Goal: Task Accomplishment & Management: Complete application form

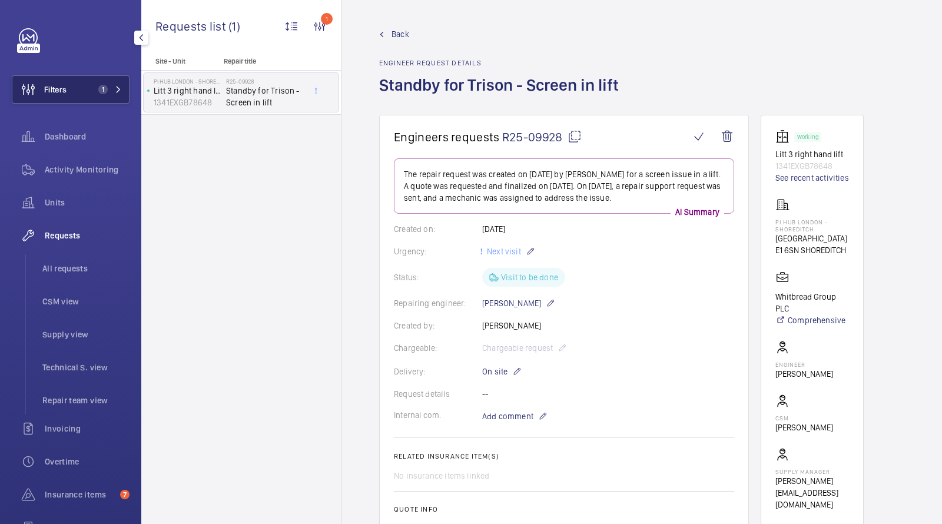
click at [91, 82] on button "Filters 1" at bounding box center [71, 89] width 118 height 28
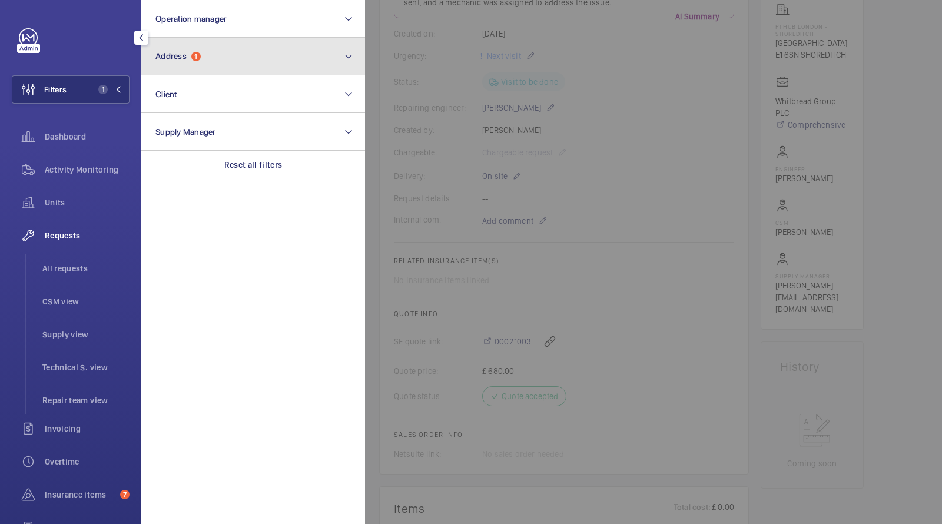
click at [194, 59] on span "1" at bounding box center [195, 56] width 9 height 9
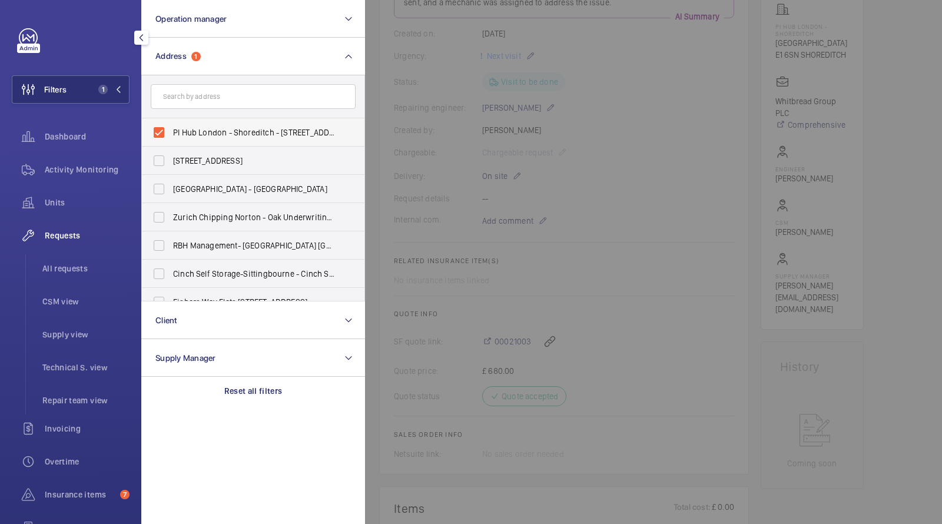
click at [181, 127] on span "PI Hub London - Shoreditch - [STREET_ADDRESS]" at bounding box center [254, 133] width 162 height 12
click at [171, 126] on input "PI Hub London - Shoreditch - [STREET_ADDRESS]" at bounding box center [159, 133] width 24 height 24
checkbox input "false"
click at [200, 99] on input "text" at bounding box center [253, 96] width 205 height 25
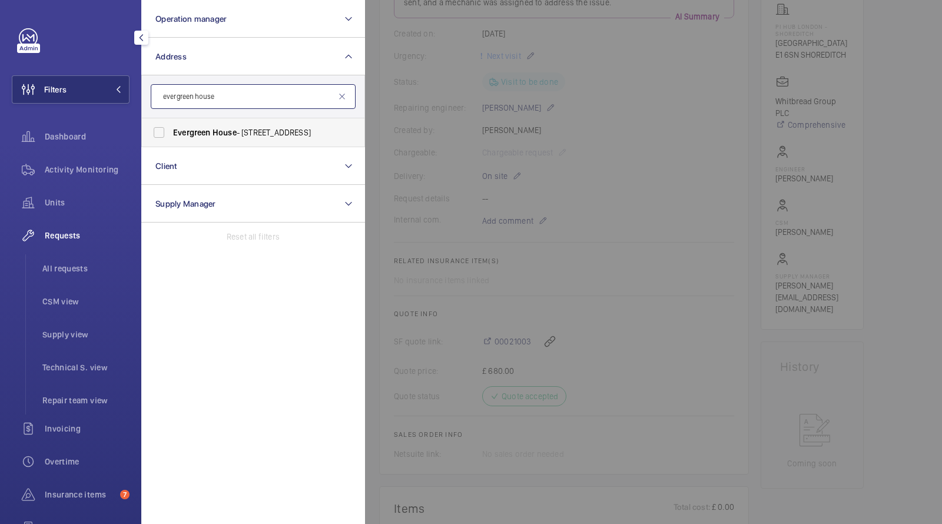
type input "evergreen house"
click at [234, 131] on span "House" at bounding box center [224, 132] width 24 height 9
click at [171, 131] on input "[GEOGRAPHIC_DATA] - [STREET_ADDRESS]" at bounding box center [159, 133] width 24 height 24
checkbox input "true"
click at [78, 170] on span "Activity Monitoring" at bounding box center [87, 170] width 85 height 12
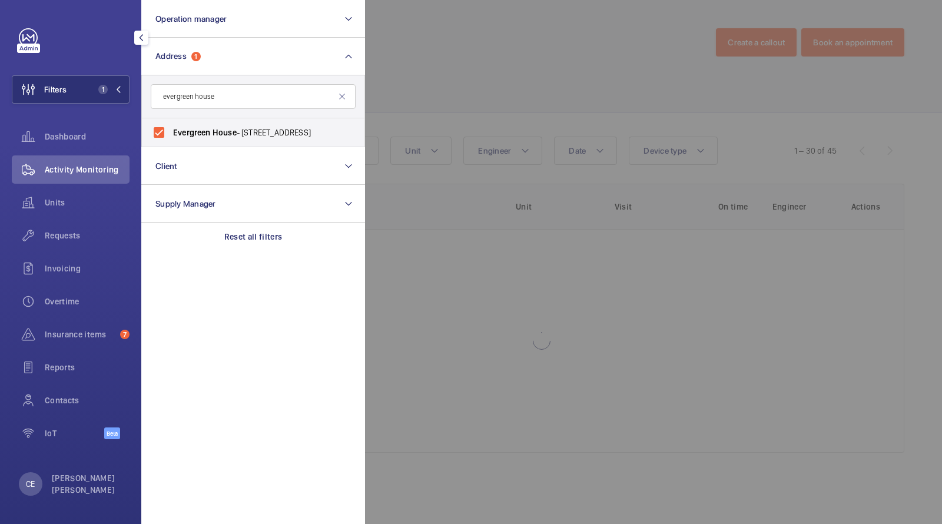
click at [529, 57] on div at bounding box center [836, 262] width 942 height 524
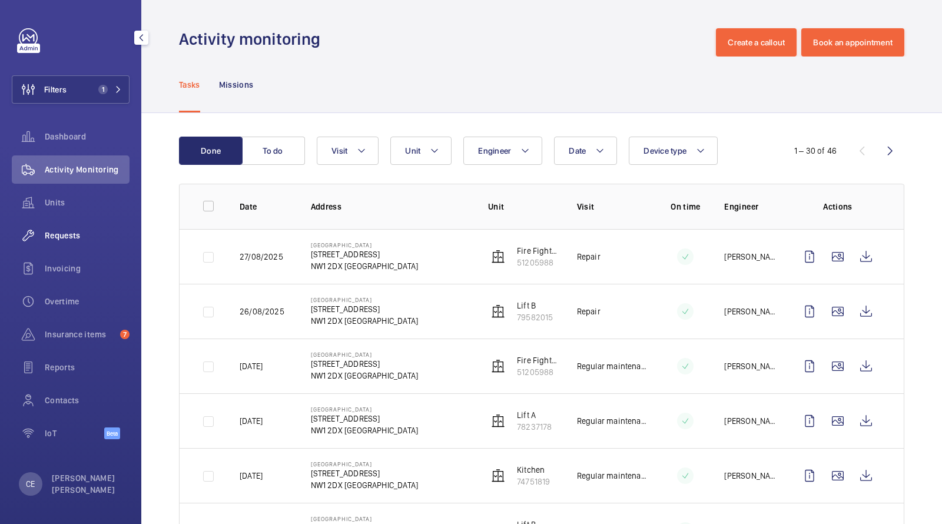
click at [62, 239] on span "Requests" at bounding box center [87, 236] width 85 height 12
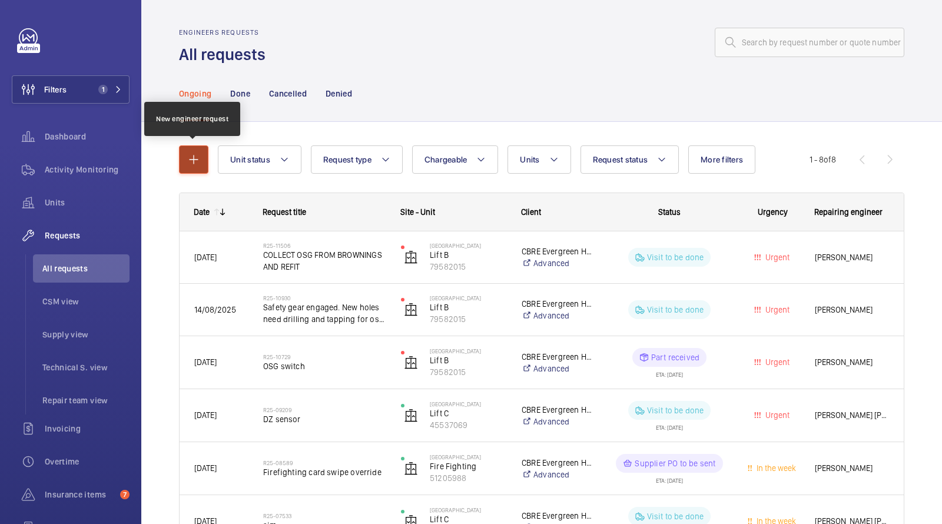
click at [196, 159] on mat-icon "button" at bounding box center [194, 159] width 14 height 14
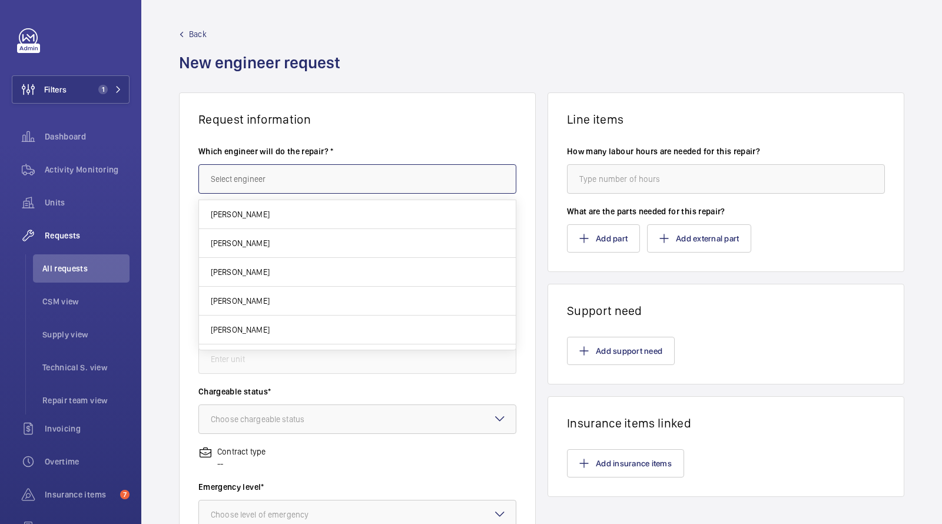
click at [268, 180] on input "text" at bounding box center [357, 178] width 318 height 29
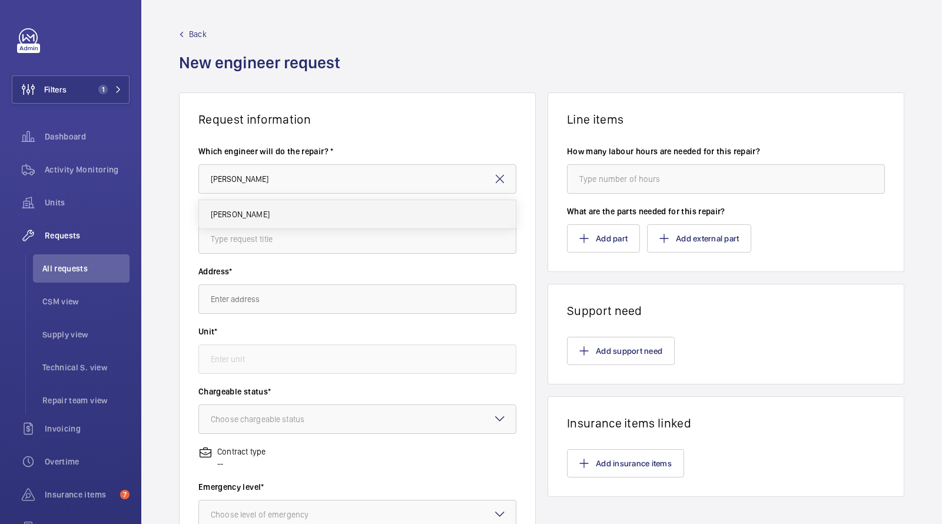
click at [248, 209] on span "[PERSON_NAME]" at bounding box center [240, 214] width 59 height 12
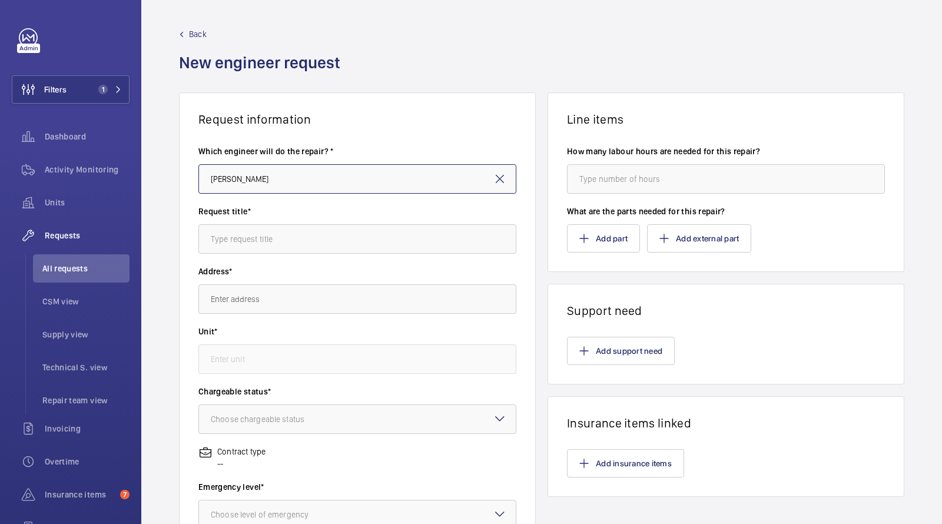
type input "[PERSON_NAME]"
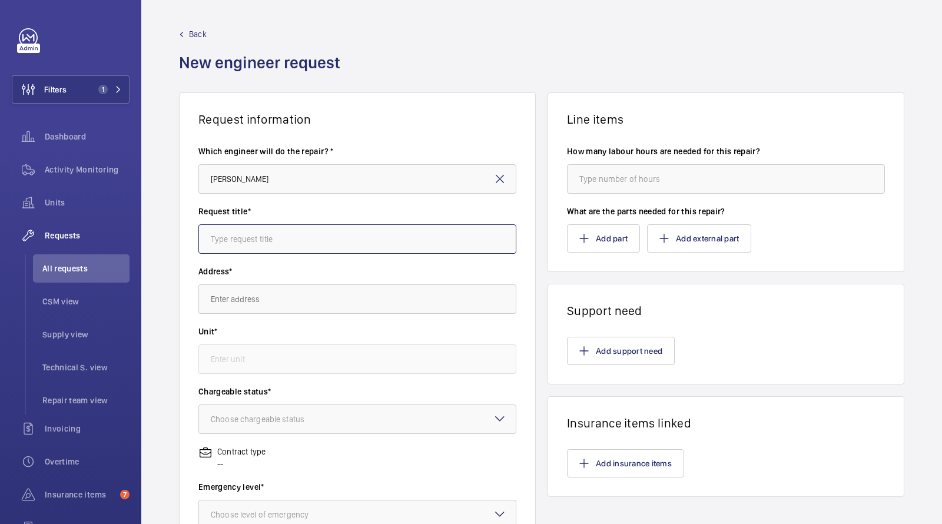
click at [245, 247] on input "text" at bounding box center [357, 238] width 318 height 29
type input "re rope"
click at [243, 294] on input "text" at bounding box center [357, 298] width 318 height 29
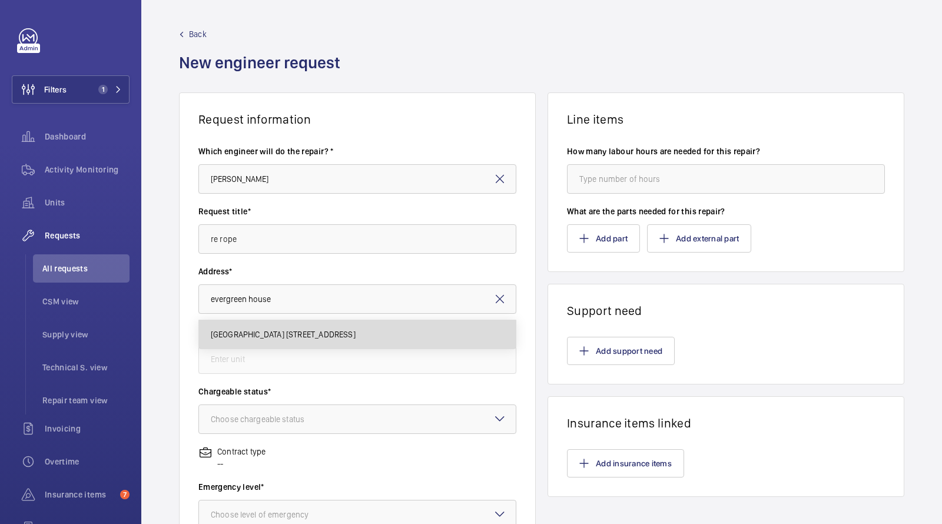
click at [298, 340] on mat-option "[GEOGRAPHIC_DATA] [STREET_ADDRESS]" at bounding box center [357, 334] width 317 height 28
type input "[GEOGRAPHIC_DATA] [STREET_ADDRESS]"
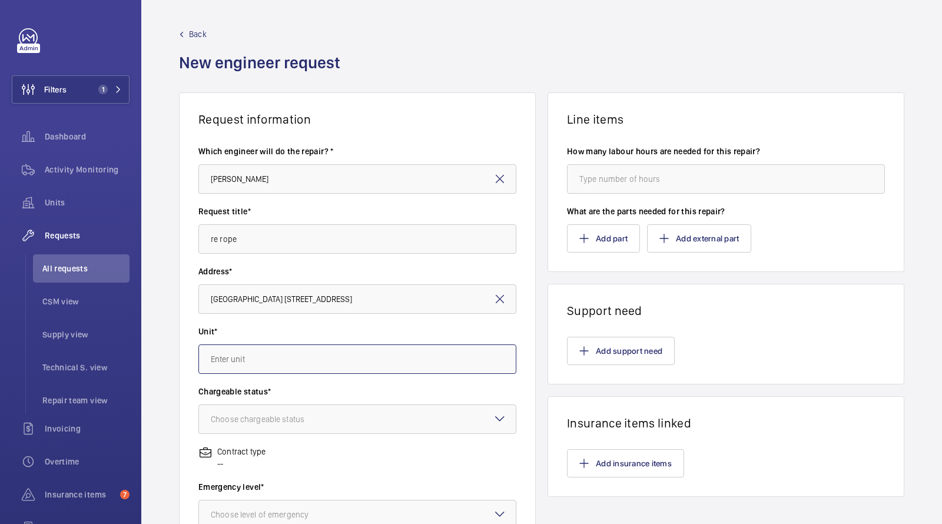
click at [275, 358] on input "text" at bounding box center [357, 358] width 318 height 29
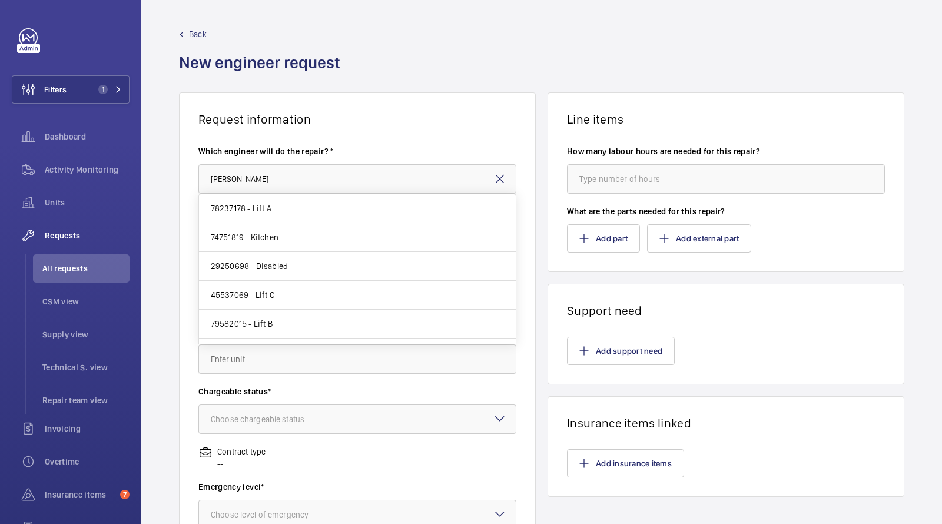
click at [272, 202] on mat-option "78237178 - Lift A" at bounding box center [357, 208] width 317 height 29
type input "78237178 - Lift A"
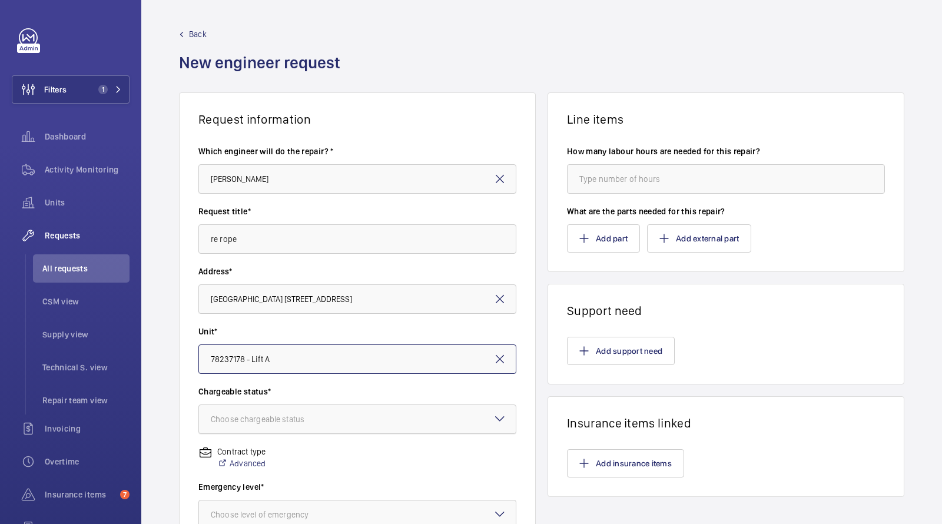
scroll to position [112, 0]
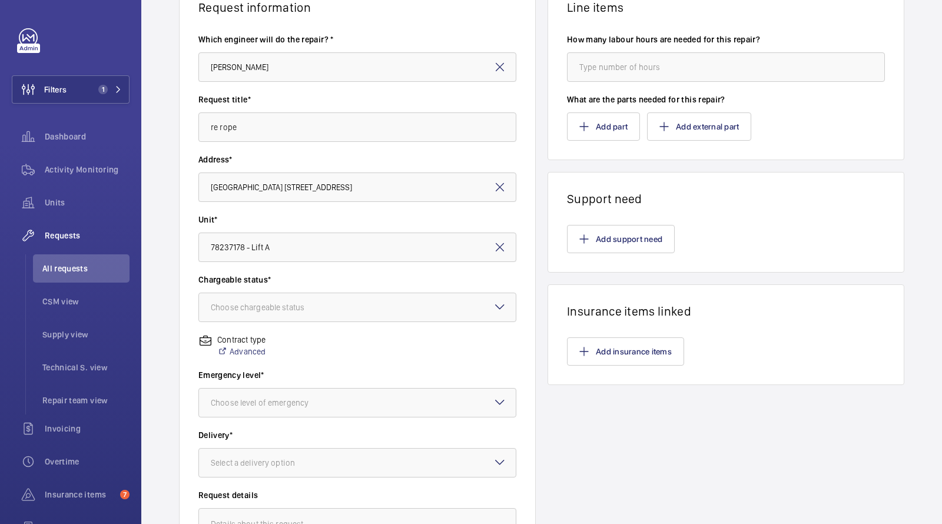
click at [269, 323] on div "Chargeable status* Choose chargeable status" at bounding box center [357, 304] width 318 height 60
click at [268, 307] on div "Choose chargeable status" at bounding box center [272, 307] width 123 height 12
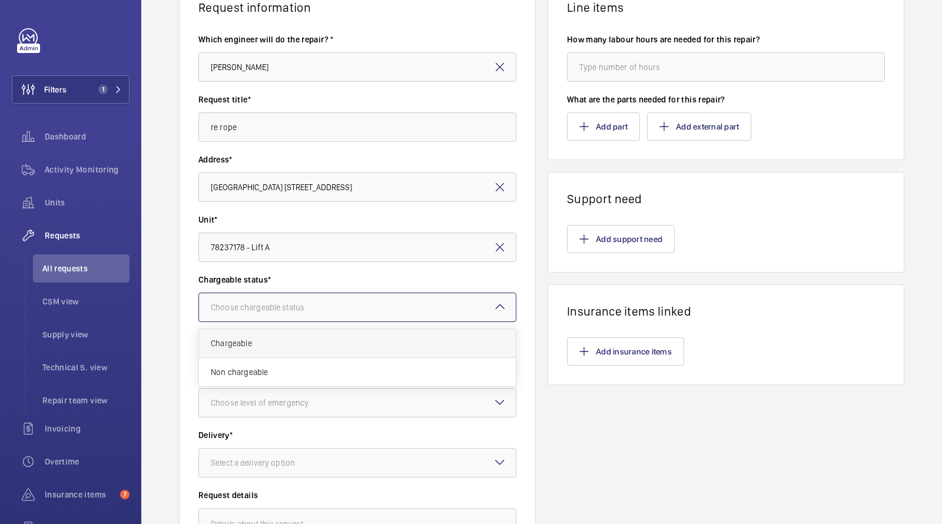
click at [266, 352] on div "Chargeable" at bounding box center [357, 343] width 317 height 29
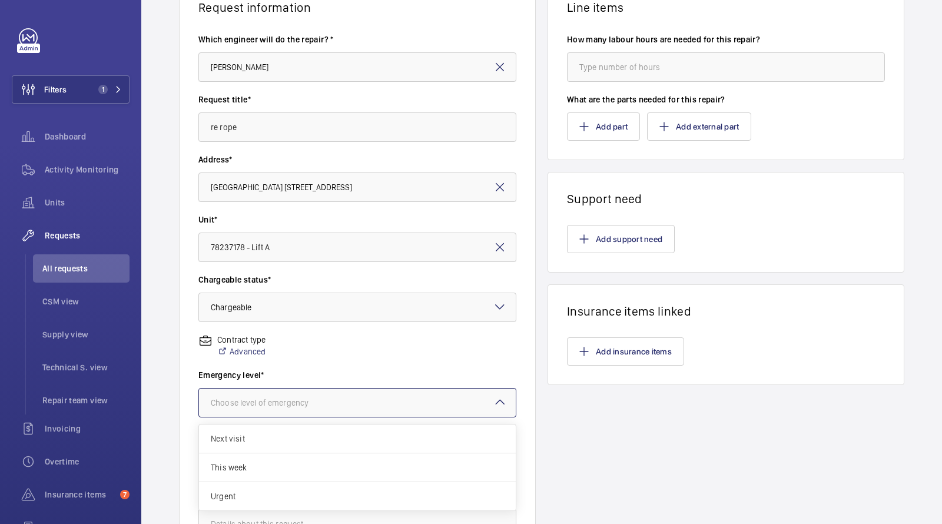
click at [261, 396] on div at bounding box center [357, 402] width 317 height 28
click at [254, 436] on span "Next visit" at bounding box center [357, 439] width 293 height 12
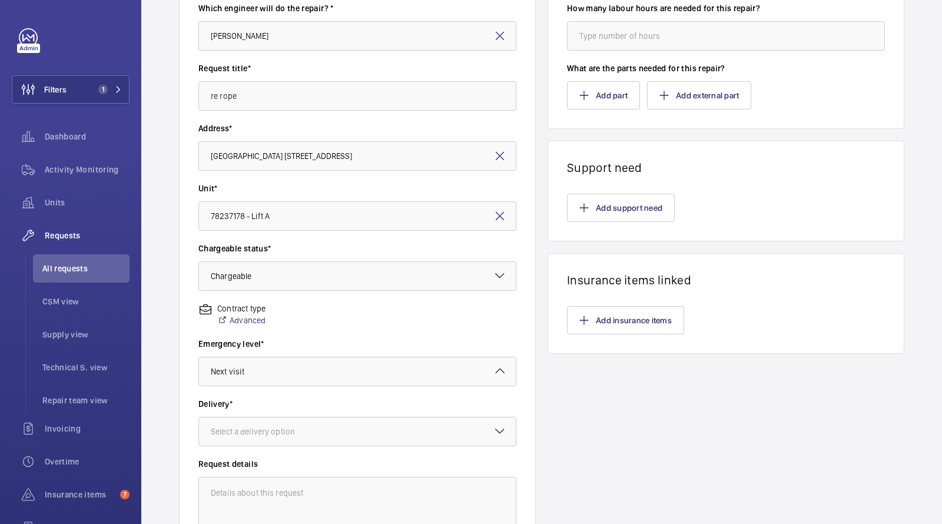
scroll to position [278, 0]
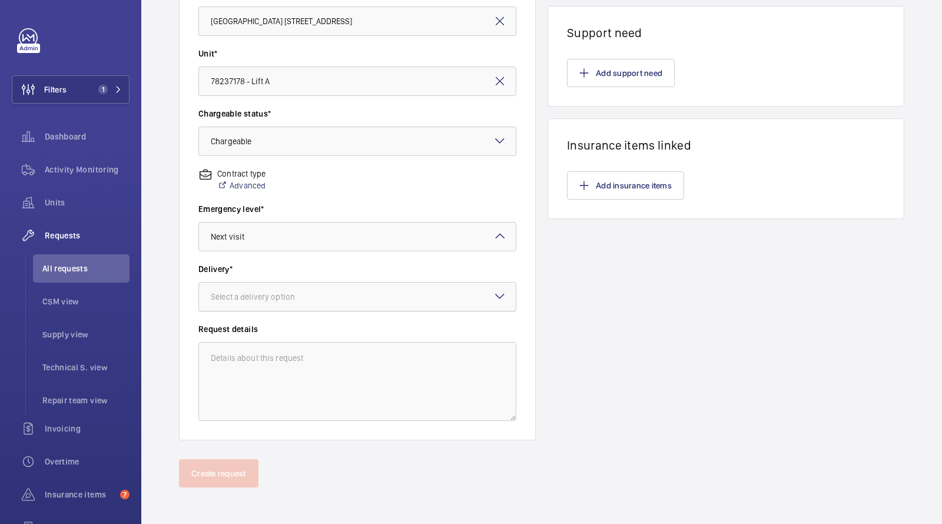
click at [263, 293] on div "Select a delivery option" at bounding box center [268, 297] width 114 height 12
click at [248, 384] on span "London office" at bounding box center [357, 390] width 293 height 12
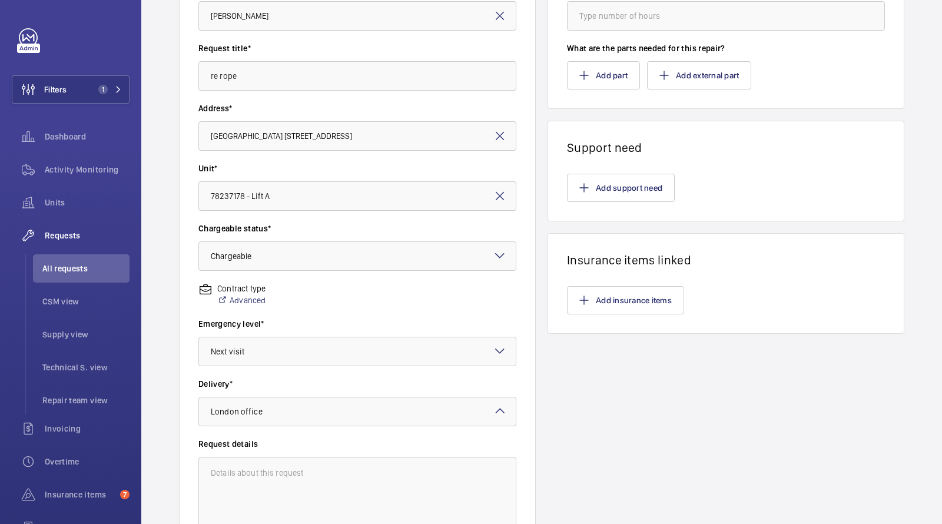
scroll to position [119, 0]
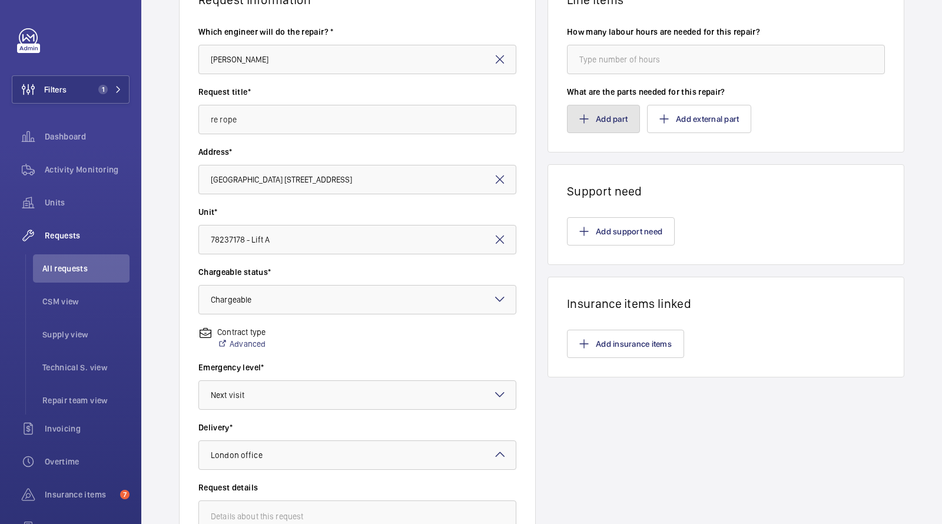
click at [596, 122] on button "Add part" at bounding box center [603, 119] width 73 height 28
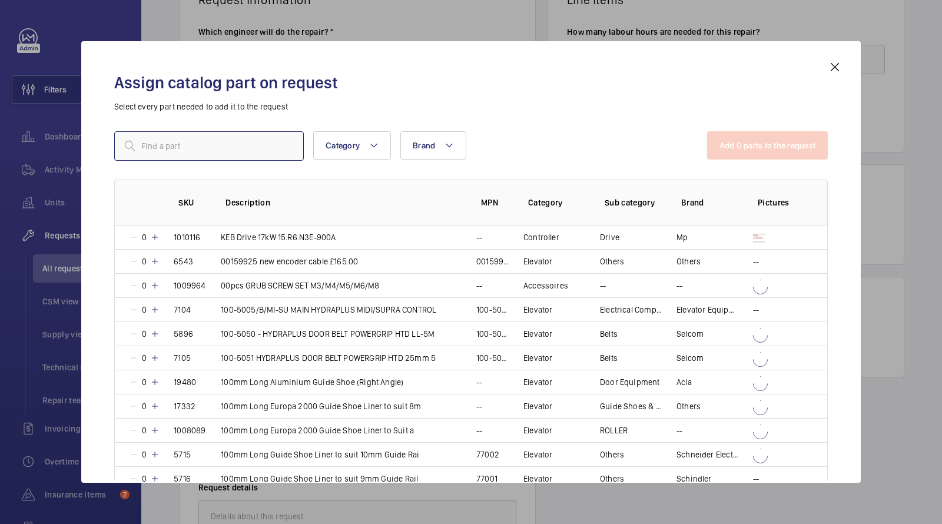
click at [270, 145] on input "text" at bounding box center [209, 145] width 190 height 29
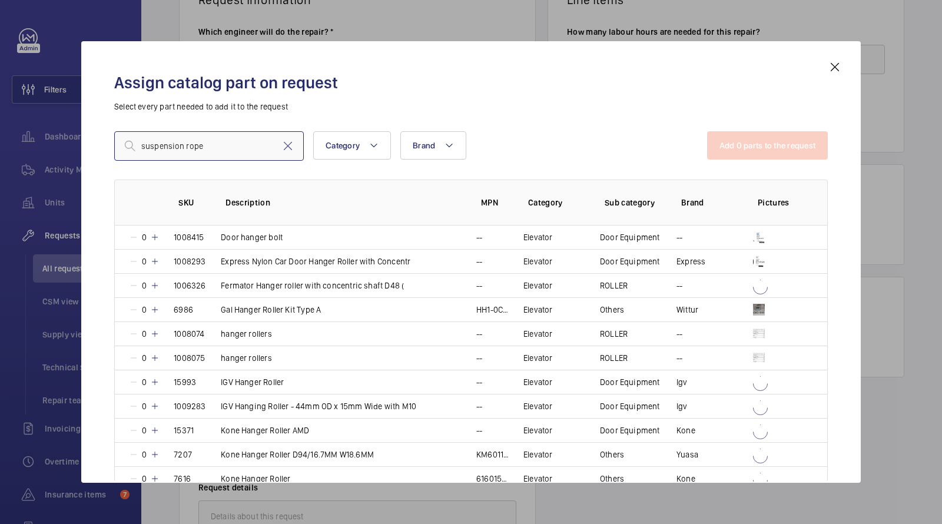
type input "suspension ropes"
drag, startPoint x: 222, startPoint y: 148, endPoint x: 84, endPoint y: 137, distance: 138.2
click at [88, 138] on div "Assign catalog part on request Select every part needed to add it to the reques…" at bounding box center [470, 261] width 779 height 441
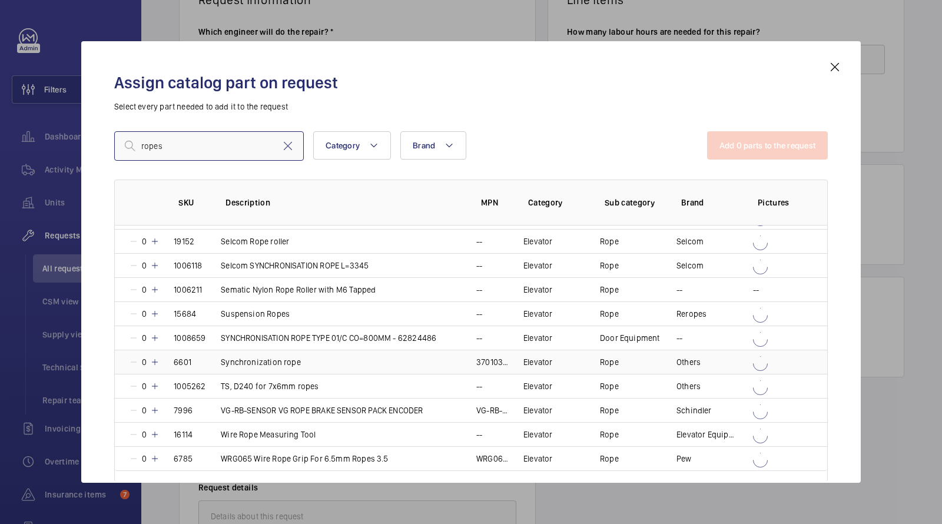
scroll to position [1009, 0]
type input "ropes"
click at [310, 310] on td "Suspension Ropes" at bounding box center [334, 313] width 255 height 24
click at [765, 137] on button "Add 1 parts to the request" at bounding box center [768, 145] width 119 height 28
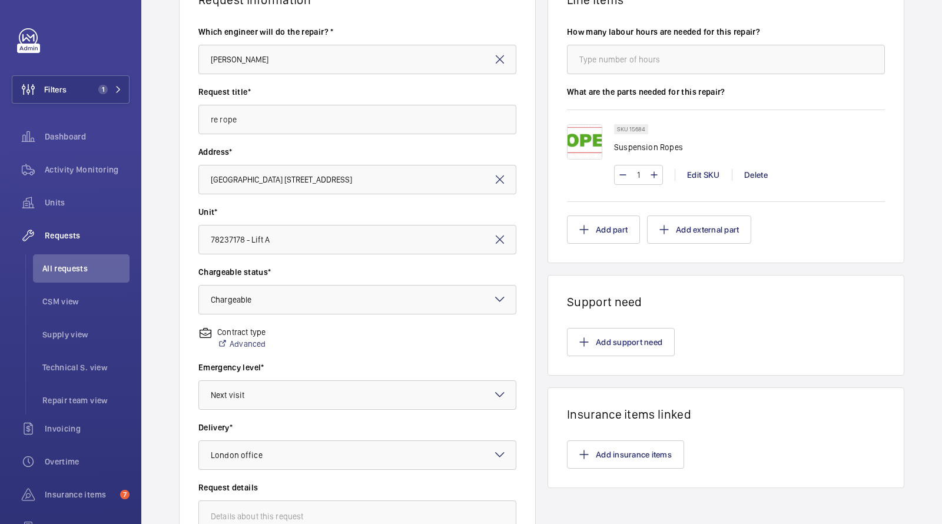
scroll to position [0, 0]
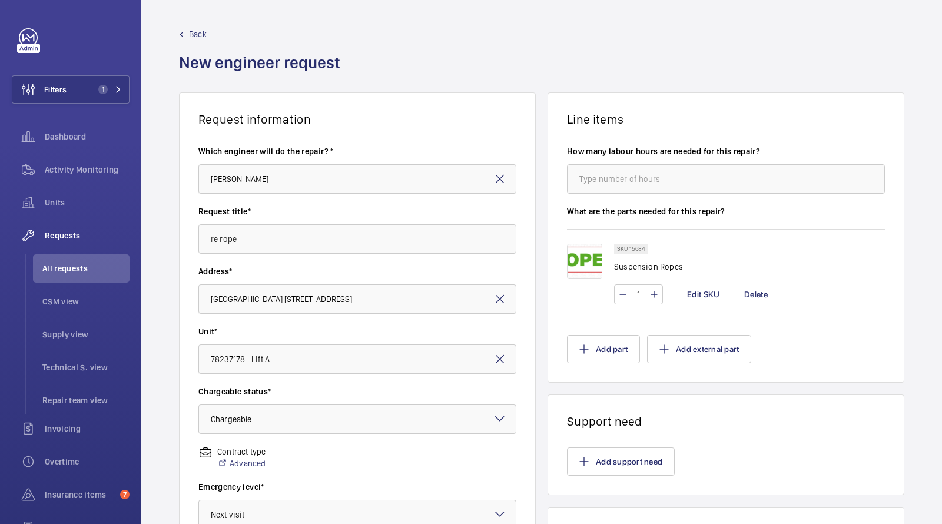
click at [637, 298] on input "1" at bounding box center [638, 294] width 22 height 19
click at [643, 295] on input "1" at bounding box center [638, 294] width 22 height 19
click at [642, 295] on input "1" at bounding box center [638, 294] width 22 height 19
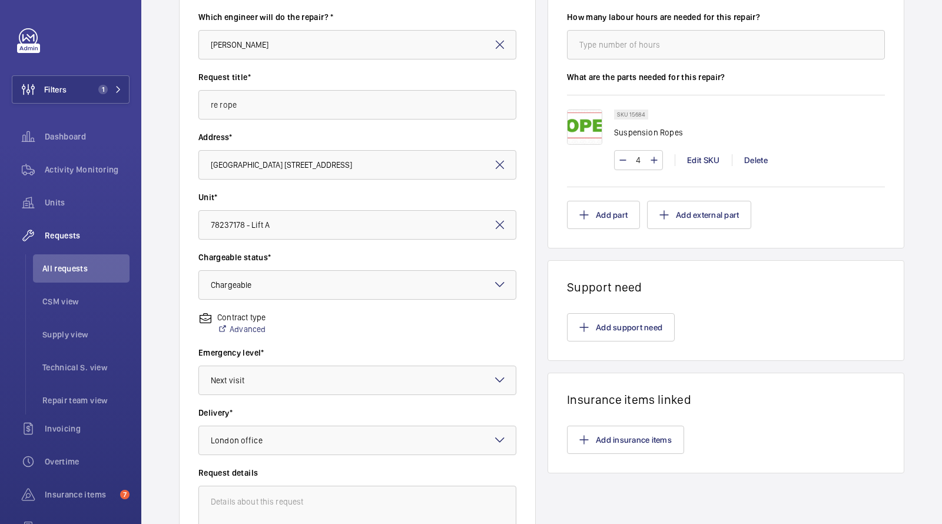
scroll to position [278, 0]
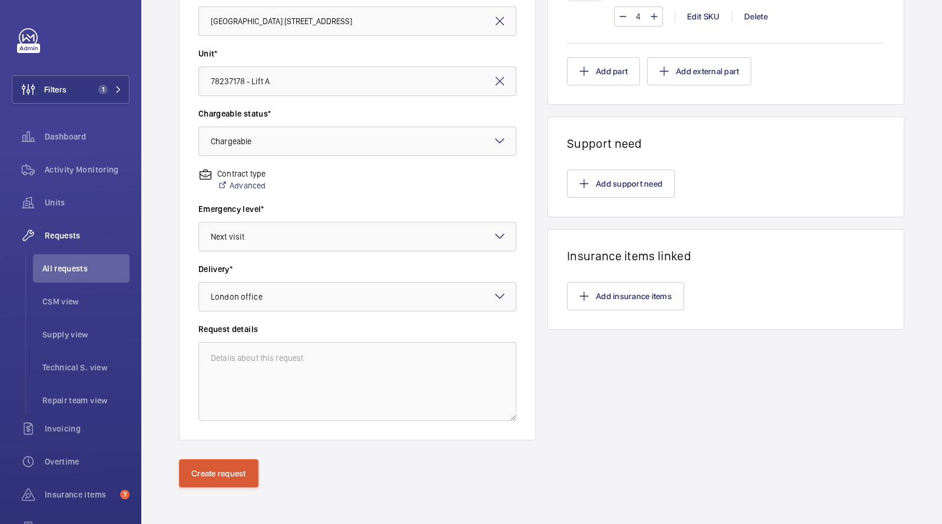
type input "4"
click at [218, 472] on button "Create request" at bounding box center [218, 473] width 79 height 28
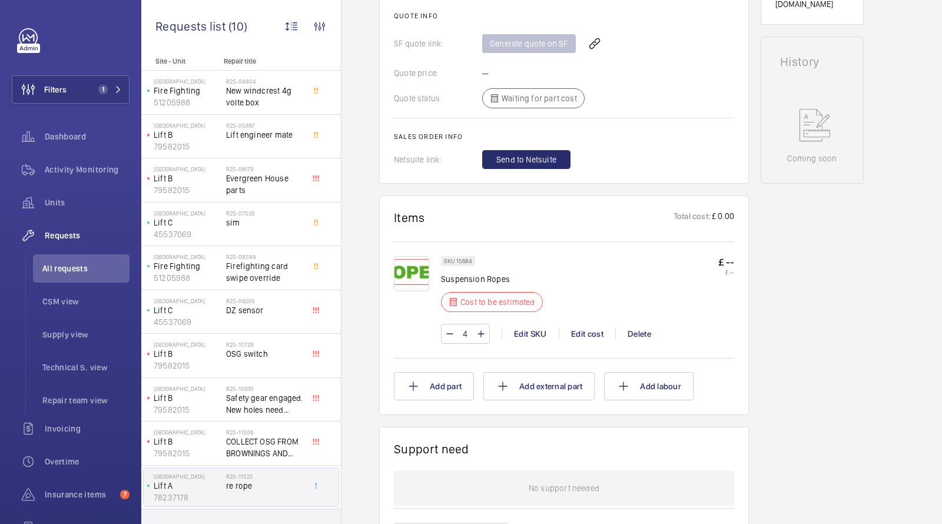
scroll to position [514, 0]
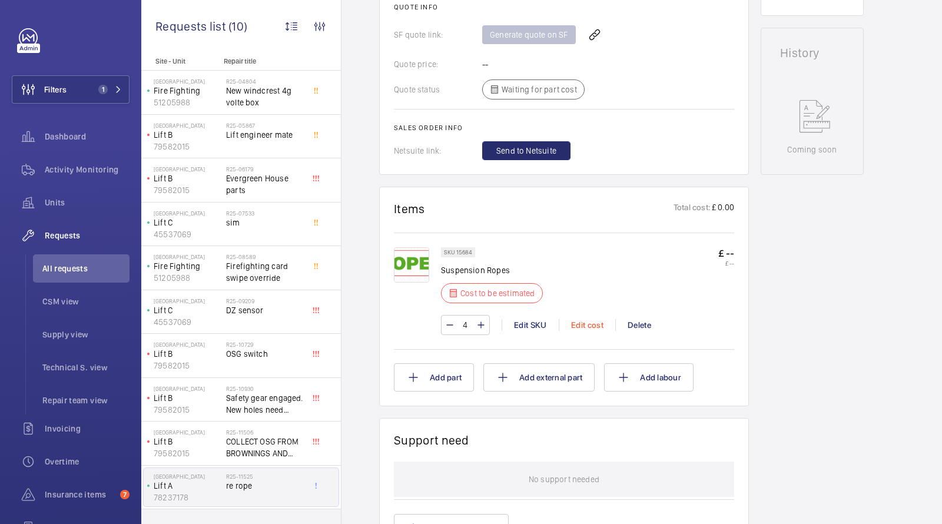
click at [600, 319] on div "Edit cost" at bounding box center [587, 325] width 57 height 12
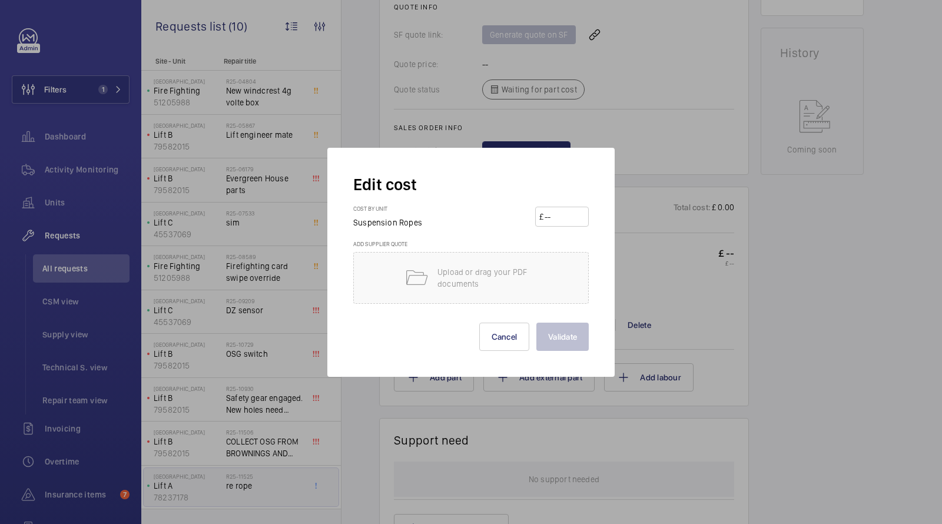
click at [558, 225] on input "number" at bounding box center [563, 216] width 41 height 19
type input "200"
click at [559, 333] on button "Validate" at bounding box center [562, 337] width 52 height 28
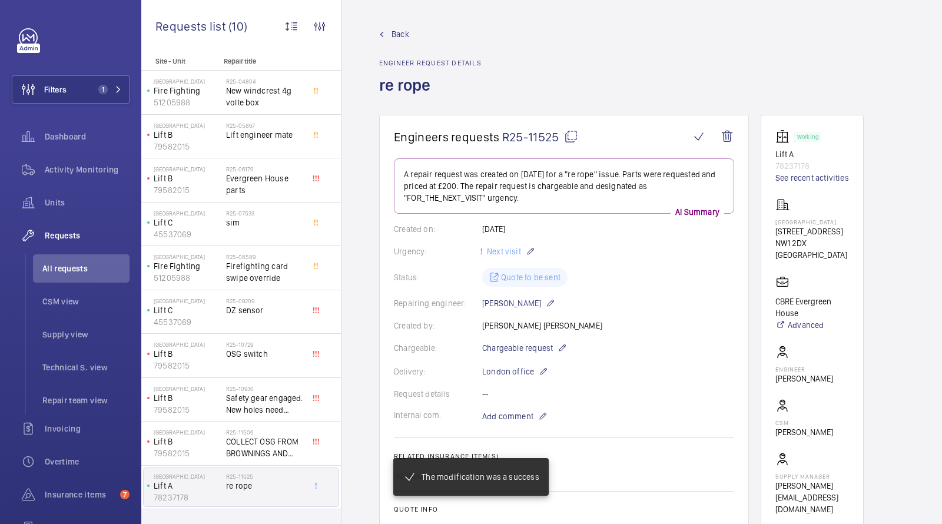
scroll to position [393, 0]
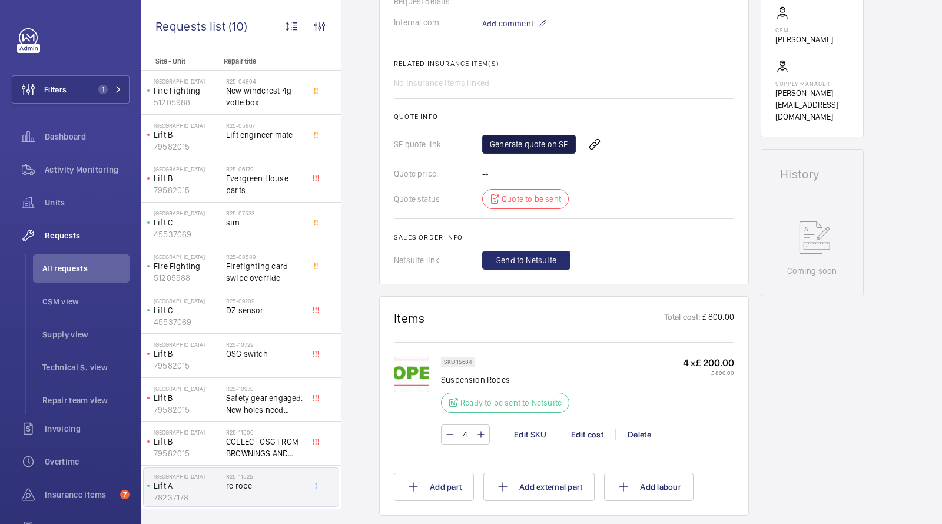
click at [529, 143] on link "Generate quote on SF" at bounding box center [529, 144] width 94 height 19
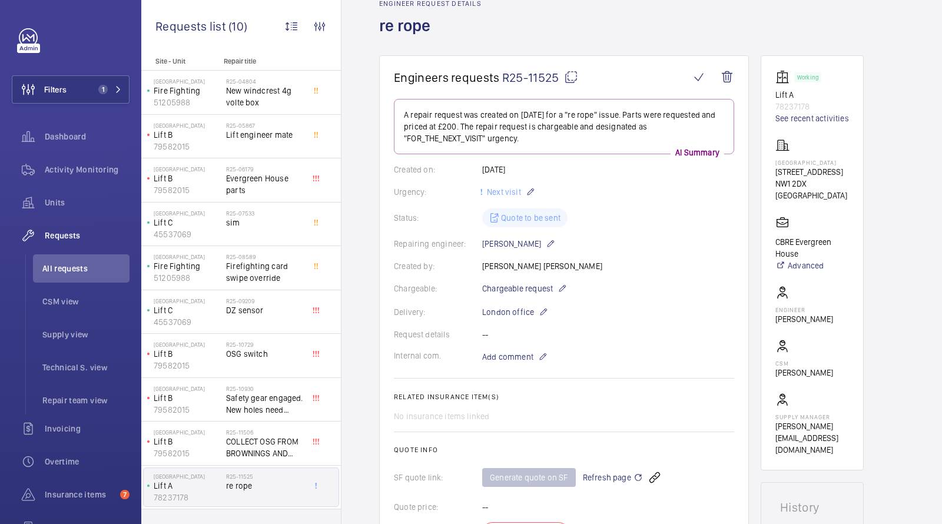
click at [73, 233] on span "Requests" at bounding box center [87, 236] width 85 height 12
click at [71, 265] on span "All requests" at bounding box center [85, 269] width 87 height 12
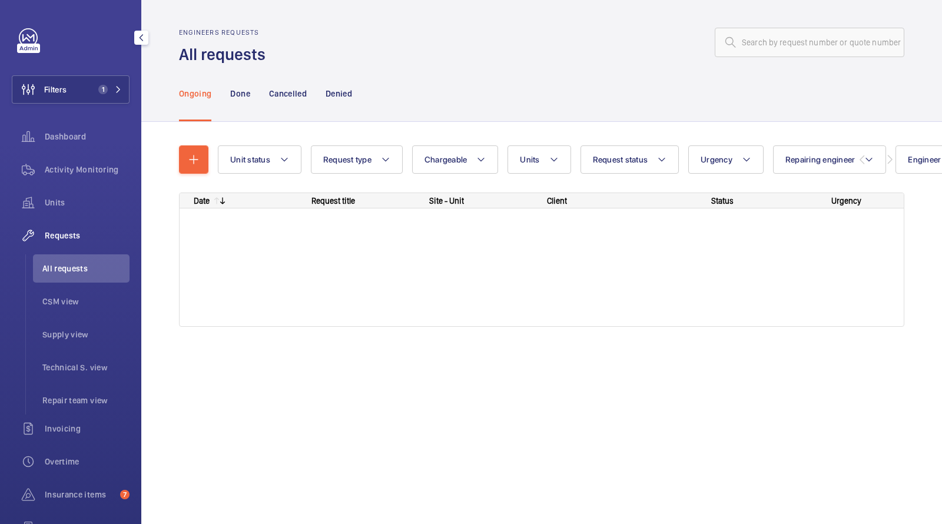
click at [71, 265] on span "All requests" at bounding box center [85, 269] width 87 height 12
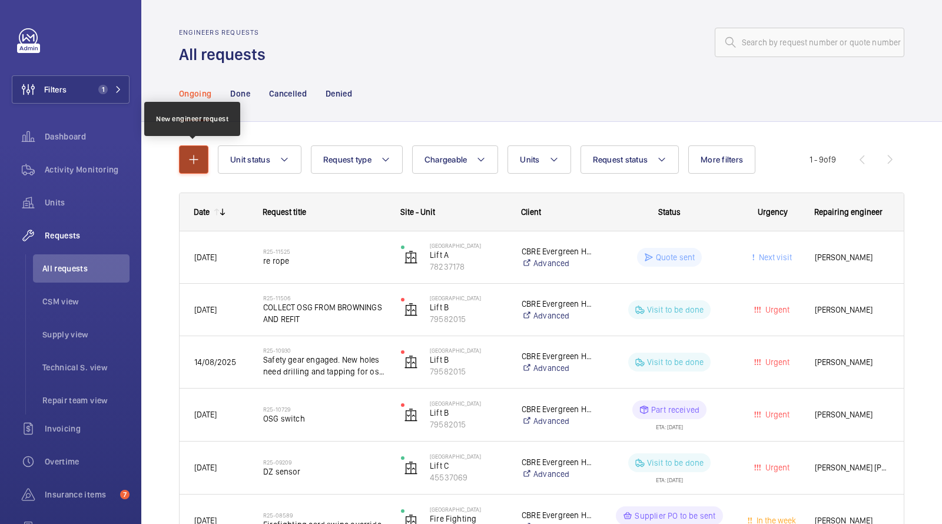
click at [194, 160] on mat-icon "button" at bounding box center [194, 159] width 14 height 14
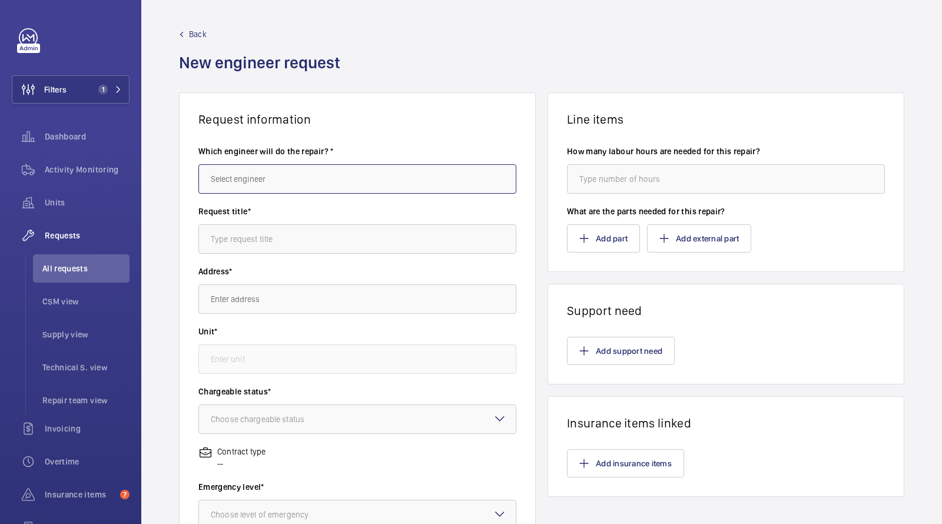
click at [264, 175] on input "text" at bounding box center [357, 178] width 318 height 29
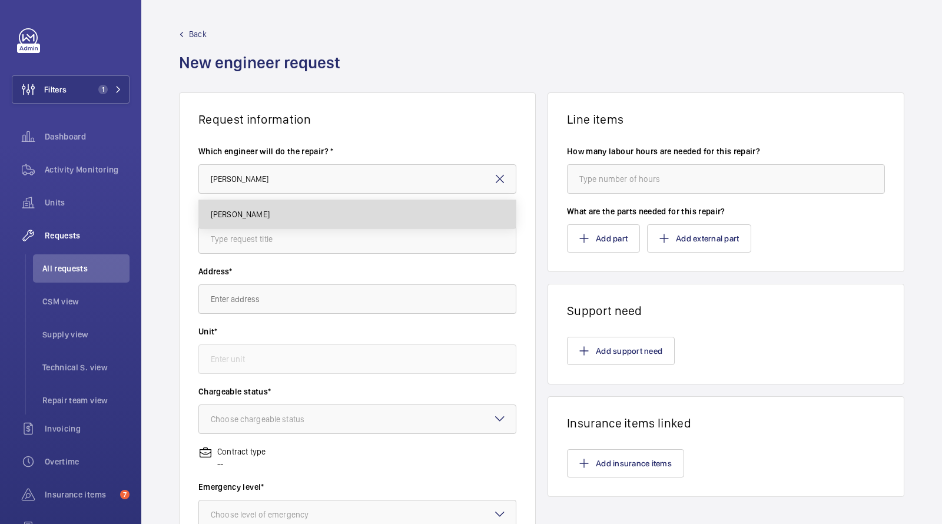
click at [260, 224] on mat-option "[PERSON_NAME]" at bounding box center [357, 214] width 317 height 28
type input "[PERSON_NAME]"
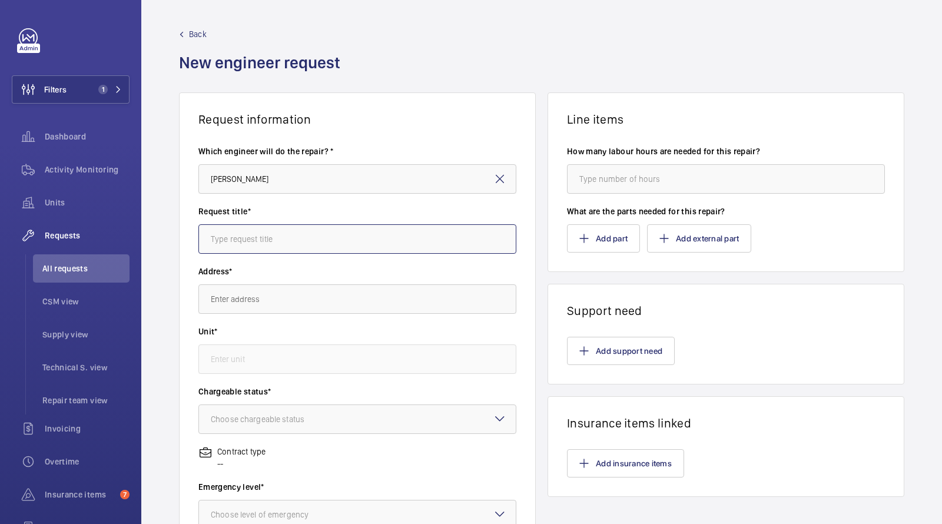
click at [254, 247] on input "text" at bounding box center [357, 238] width 318 height 29
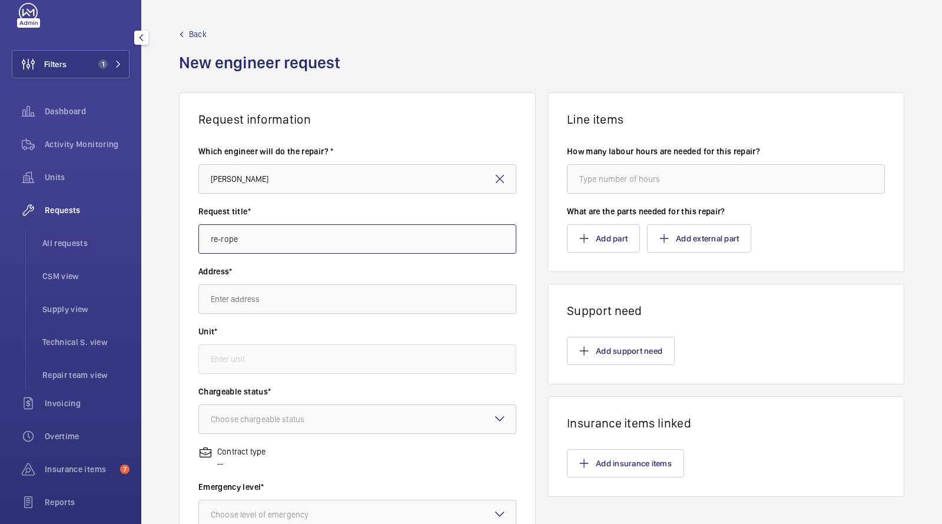
scroll to position [39, 0]
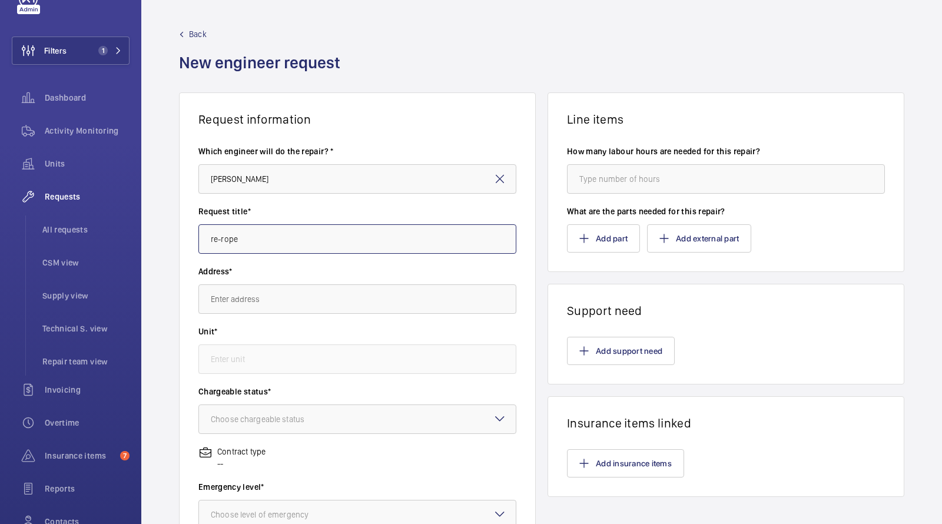
type input "re-rope"
click at [264, 302] on input "text" at bounding box center [357, 298] width 318 height 29
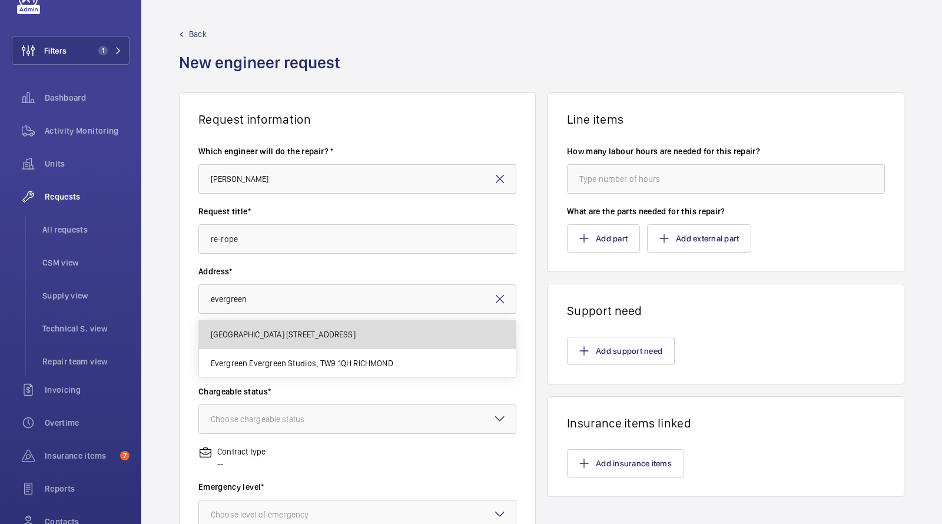
click at [267, 328] on span "[GEOGRAPHIC_DATA] [STREET_ADDRESS]" at bounding box center [283, 334] width 145 height 12
type input "[GEOGRAPHIC_DATA] [STREET_ADDRESS]"
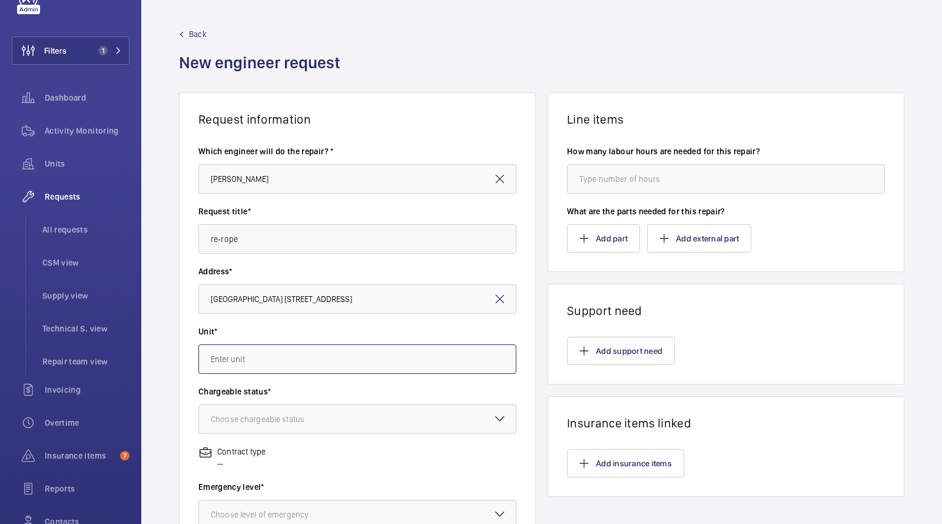
click at [259, 346] on input "text" at bounding box center [357, 358] width 318 height 29
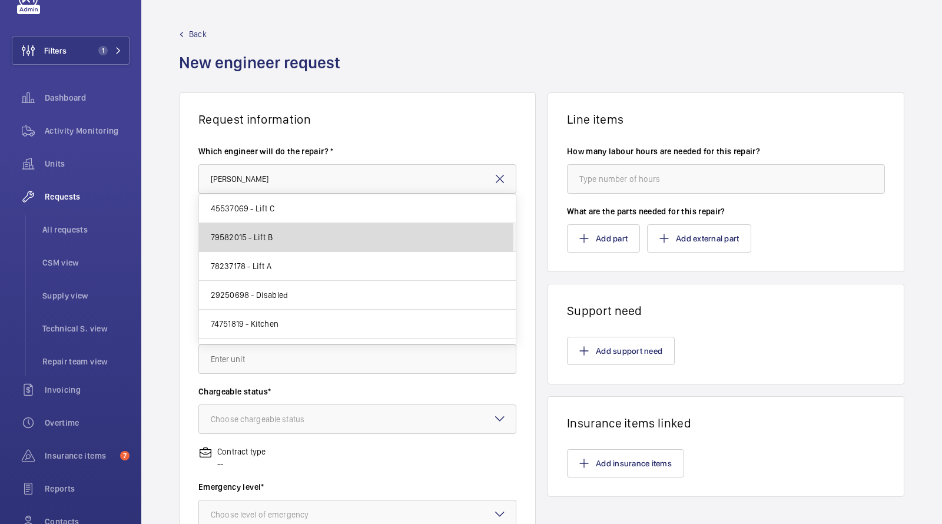
click at [265, 234] on span "79582015 - Lift B" at bounding box center [242, 237] width 62 height 12
type input "79582015 - Lift B"
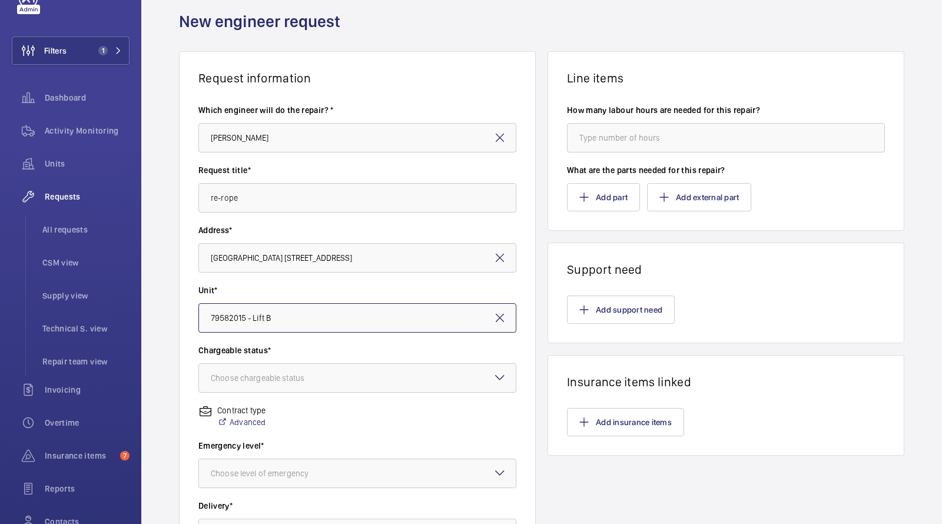
scroll to position [89, 0]
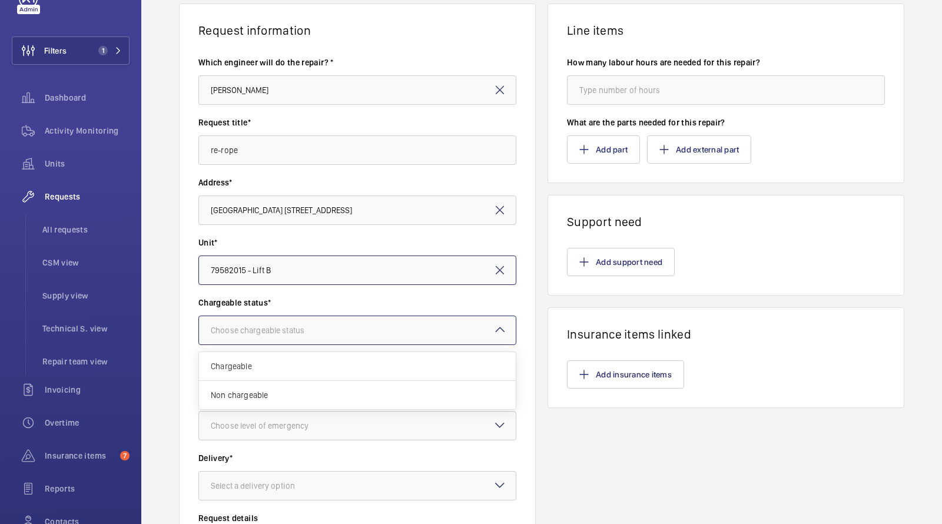
click at [265, 333] on div "Choose chargeable status" at bounding box center [272, 330] width 123 height 12
click at [277, 371] on span "Chargeable" at bounding box center [357, 366] width 293 height 12
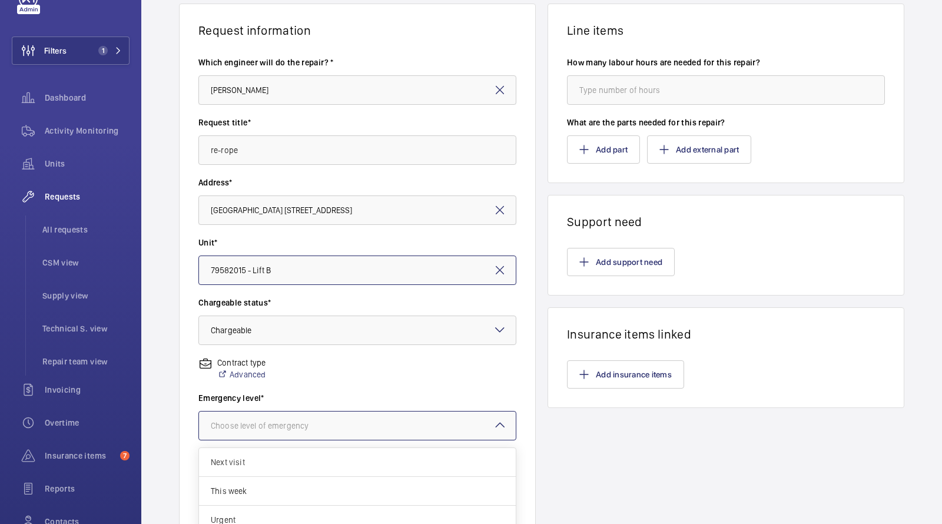
click at [274, 428] on div "Choose level of emergency" at bounding box center [274, 426] width 127 height 12
click at [285, 456] on span "Next visit" at bounding box center [357, 462] width 293 height 12
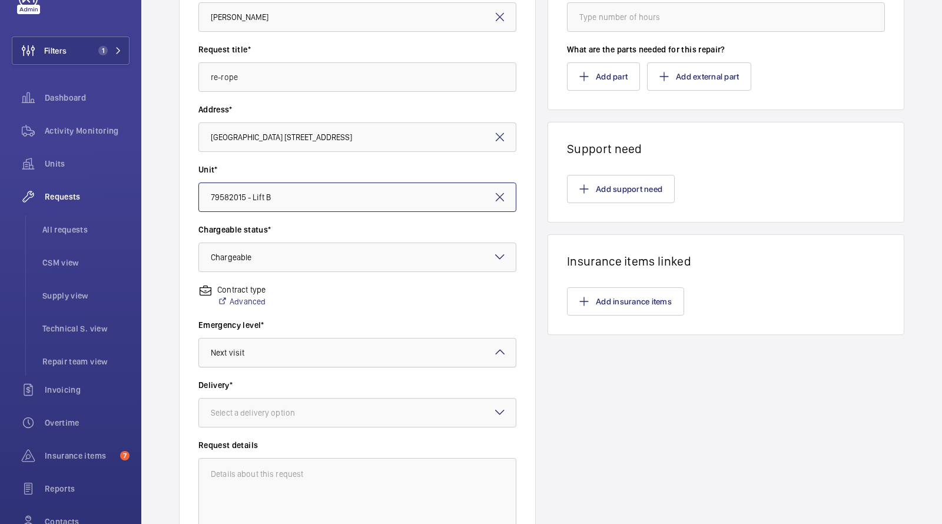
scroll to position [275, 0]
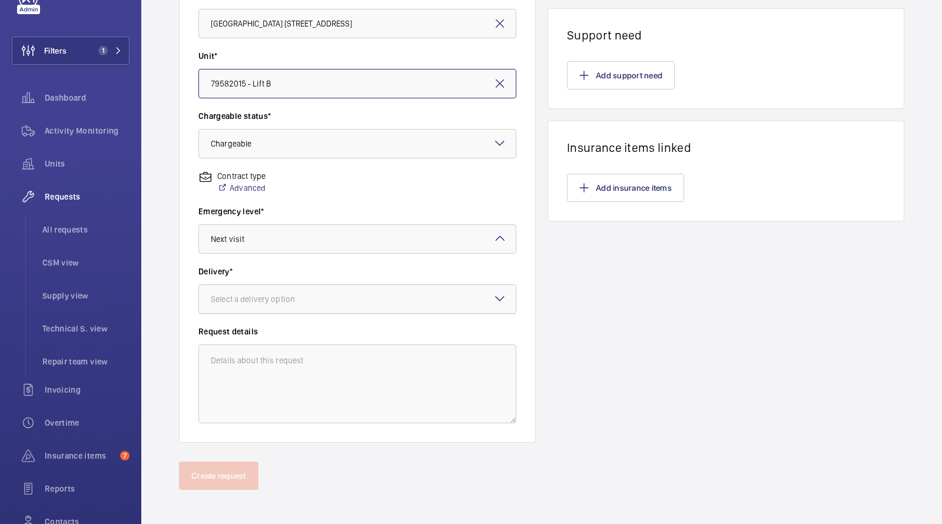
click at [273, 308] on div at bounding box center [357, 299] width 317 height 28
click at [267, 387] on span "London office" at bounding box center [357, 393] width 293 height 12
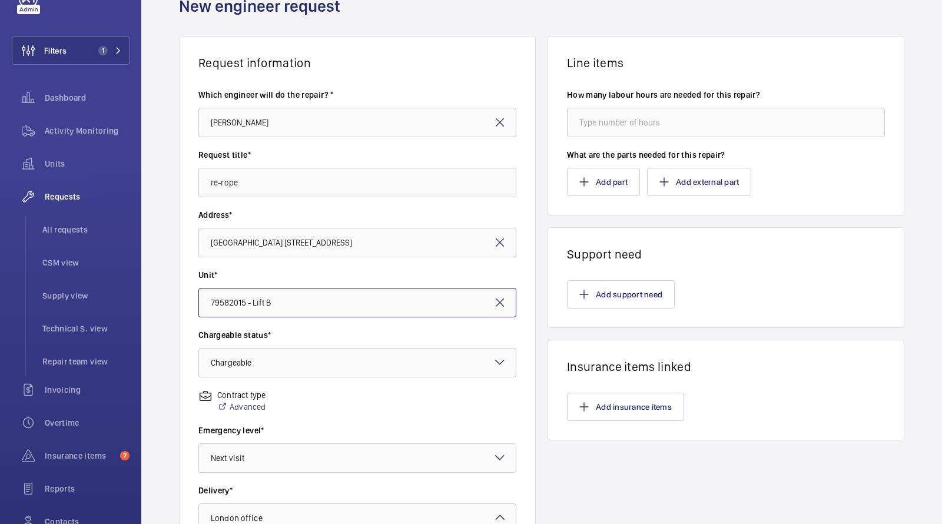
scroll to position [8, 0]
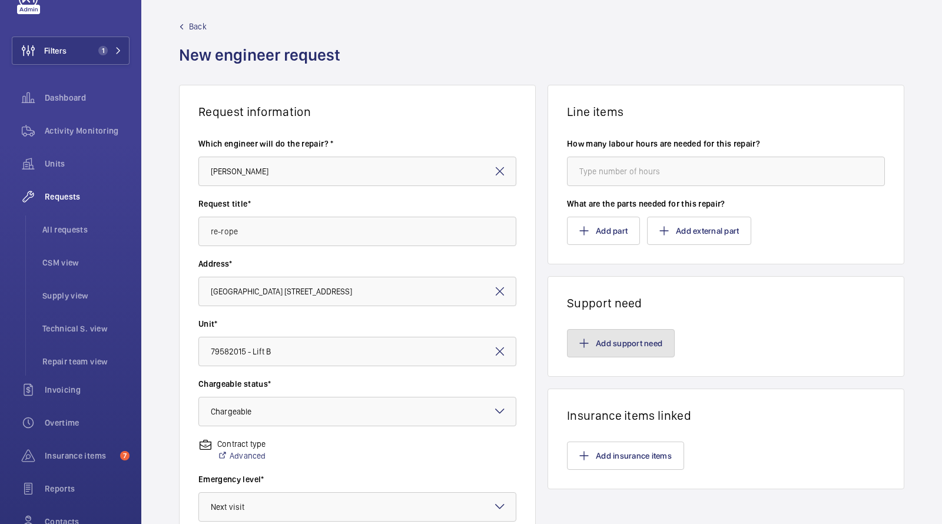
click at [626, 340] on button "Add support need" at bounding box center [621, 343] width 108 height 28
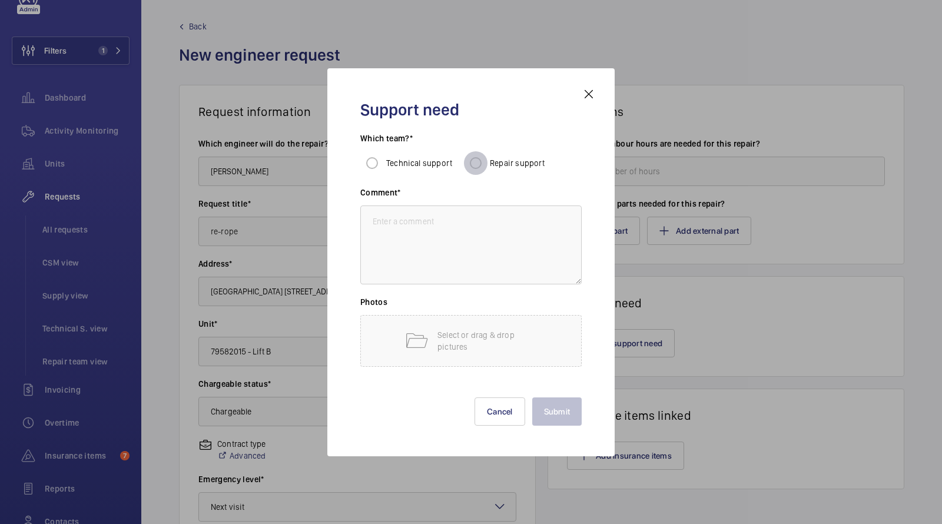
click at [480, 158] on input "Repair support" at bounding box center [476, 163] width 24 height 24
radio input "true"
click at [443, 231] on textarea at bounding box center [470, 244] width 221 height 79
type textarea "repairs to carry out a re rope"
click at [554, 406] on button "Submit" at bounding box center [557, 411] width 50 height 28
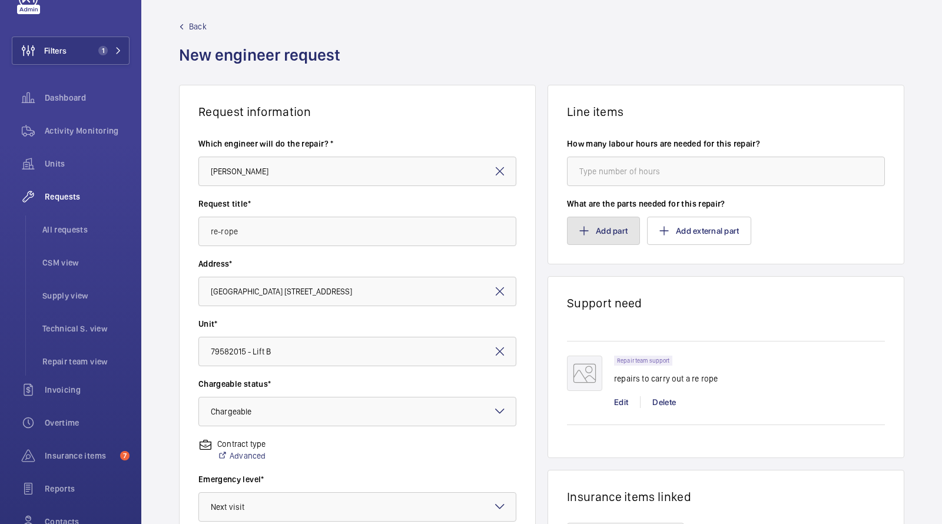
click at [606, 229] on button "Add part" at bounding box center [603, 231] width 73 height 28
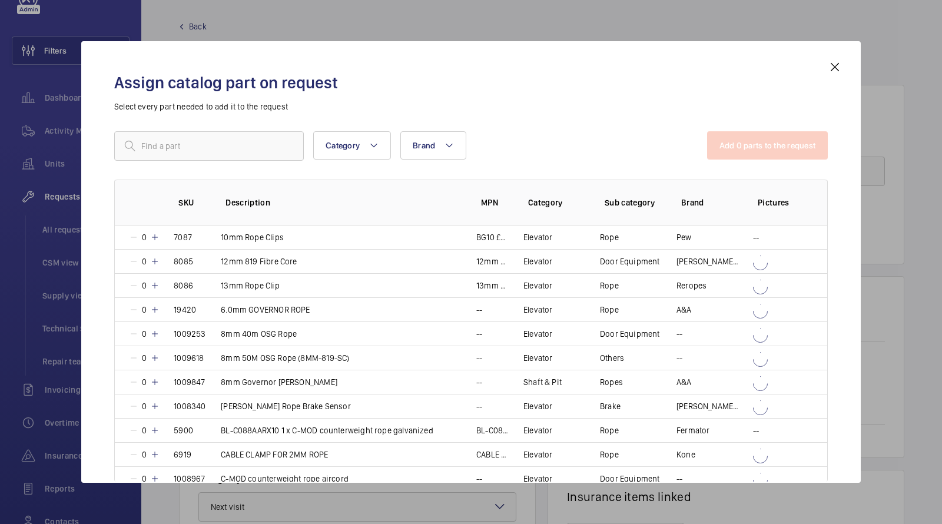
click at [223, 128] on div "Assign catalog part on request Select every part needed to add it to the reques…" at bounding box center [471, 271] width 742 height 423
click at [212, 142] on input "text" at bounding box center [209, 145] width 190 height 29
click at [212, 143] on input "text" at bounding box center [209, 145] width 190 height 29
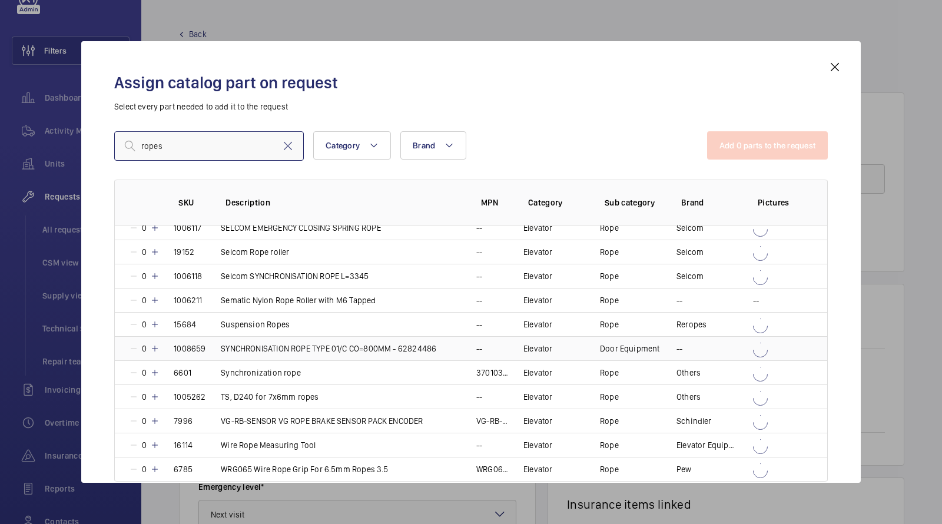
scroll to position [1009, 0]
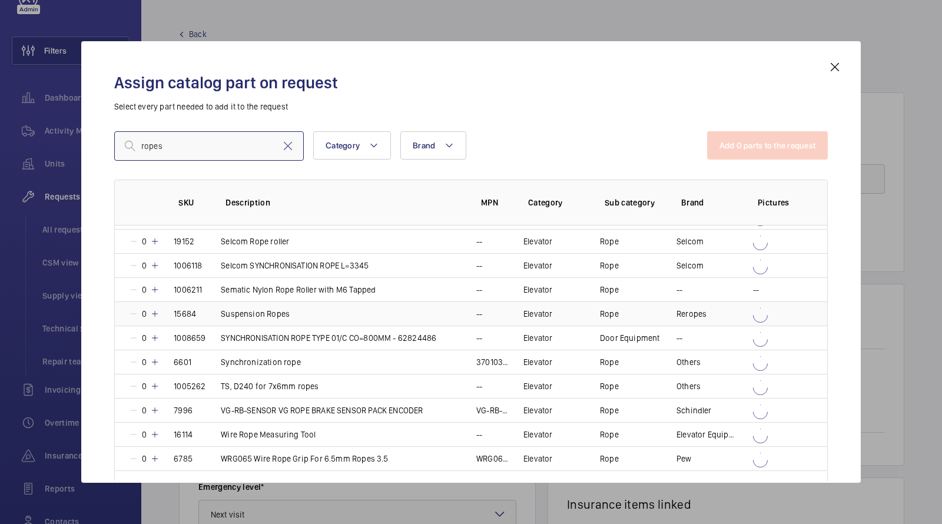
type input "ropes"
click at [264, 309] on td "Suspension Ropes" at bounding box center [334, 313] width 255 height 24
click at [752, 152] on button "Add 1 parts to the request" at bounding box center [768, 145] width 119 height 28
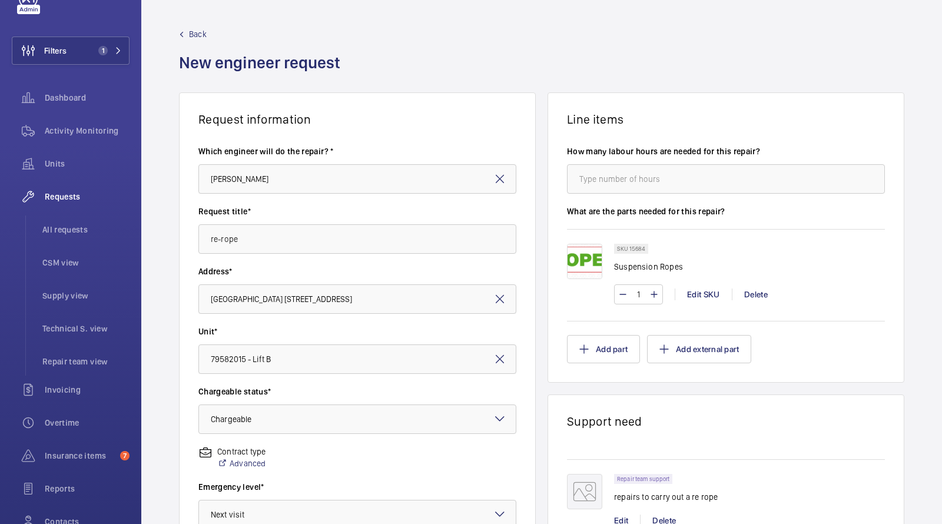
click at [641, 285] on input "1" at bounding box center [638, 294] width 22 height 19
click at [644, 285] on input "1" at bounding box center [638, 294] width 22 height 19
click at [640, 285] on input "1" at bounding box center [638, 294] width 22 height 19
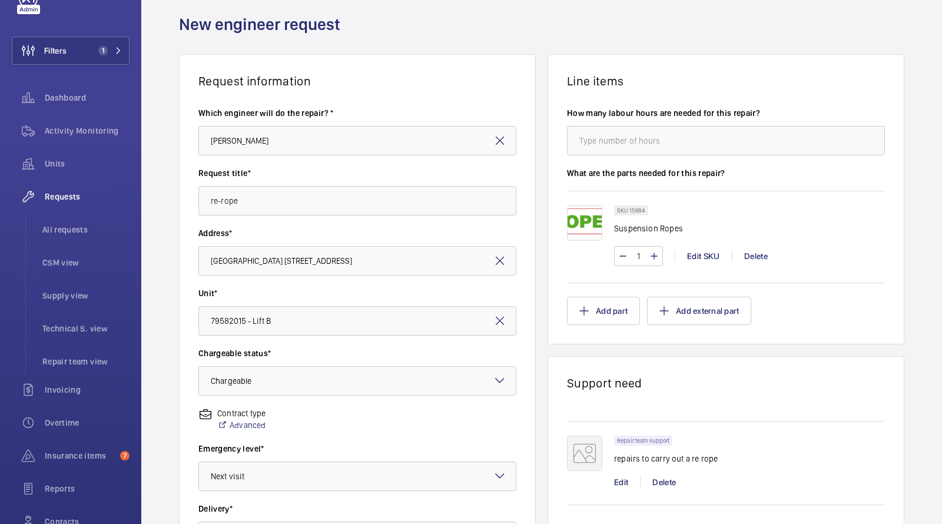
scroll to position [41, 0]
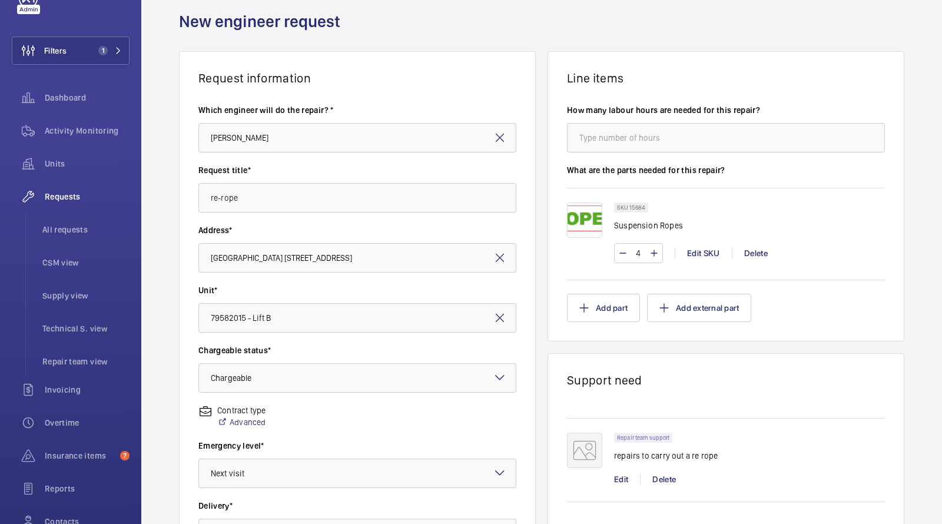
type input "4"
click at [738, 207] on div "SKU 15684 Suspension Ropes" at bounding box center [749, 220] width 271 height 36
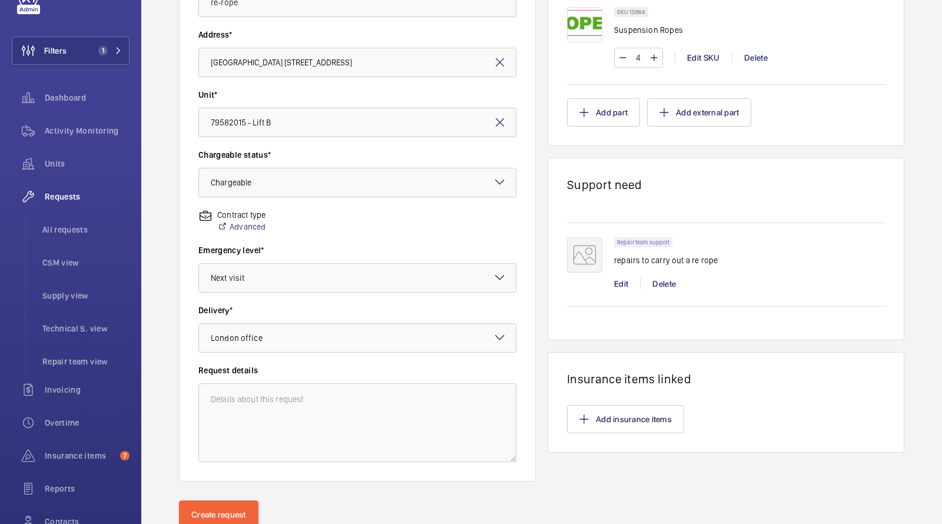
scroll to position [278, 0]
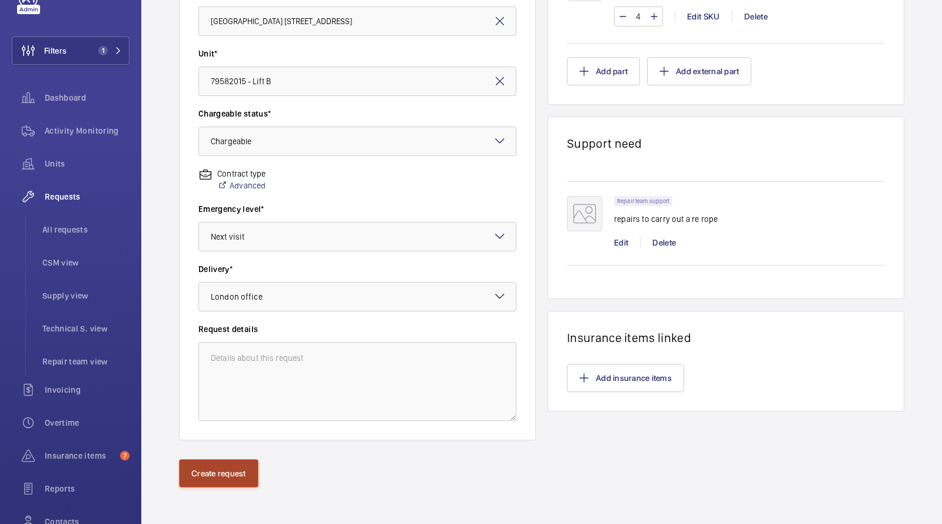
click at [231, 469] on button "Create request" at bounding box center [218, 473] width 79 height 28
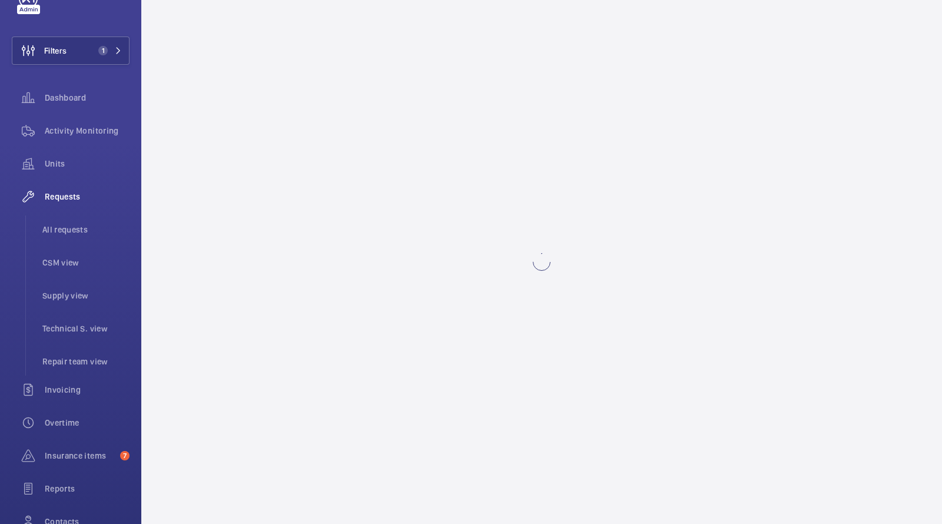
scroll to position [0, 0]
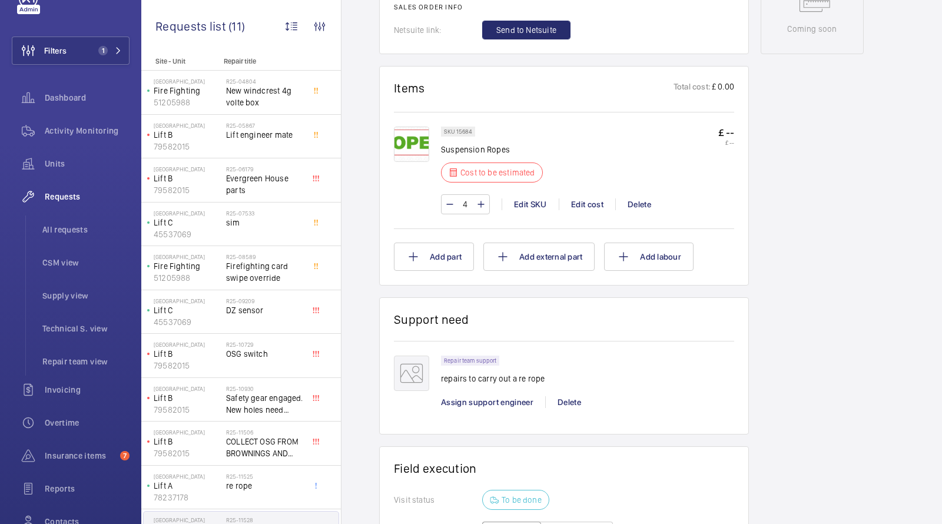
scroll to position [636, 0]
click at [593, 197] on div "Edit cost" at bounding box center [587, 203] width 57 height 12
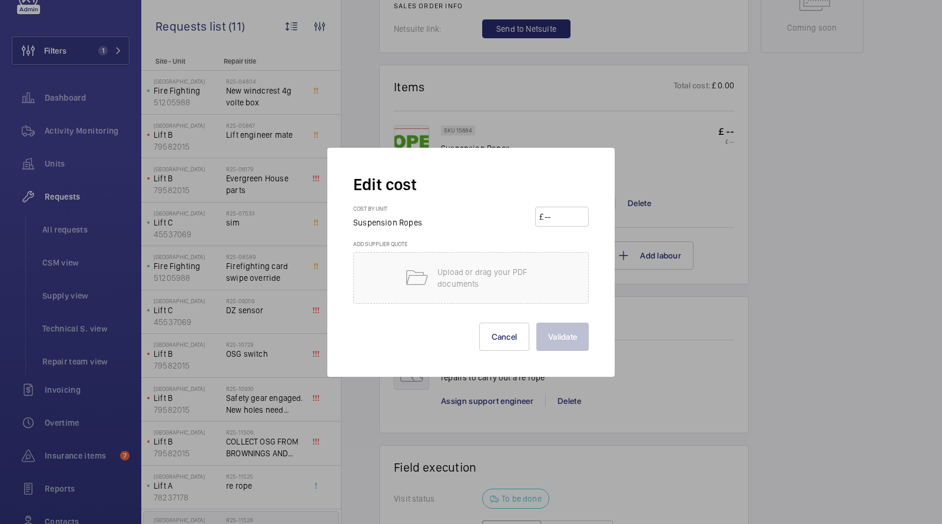
click at [567, 216] on input "number" at bounding box center [563, 216] width 41 height 19
type input "0"
type input "200"
click at [557, 341] on button "Validate" at bounding box center [562, 337] width 52 height 28
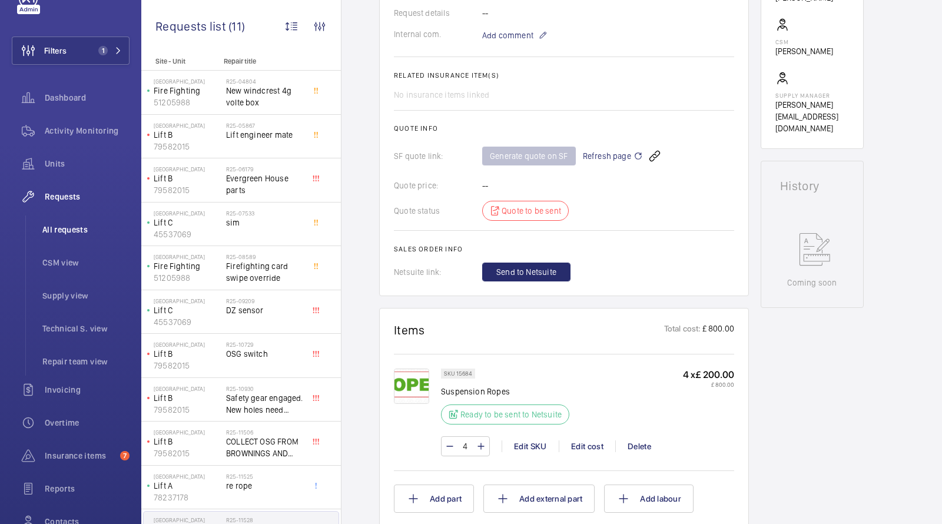
click at [69, 225] on span "All requests" at bounding box center [85, 230] width 87 height 12
click at [64, 229] on span "All requests" at bounding box center [85, 230] width 87 height 12
click at [63, 229] on span "All requests" at bounding box center [85, 230] width 87 height 12
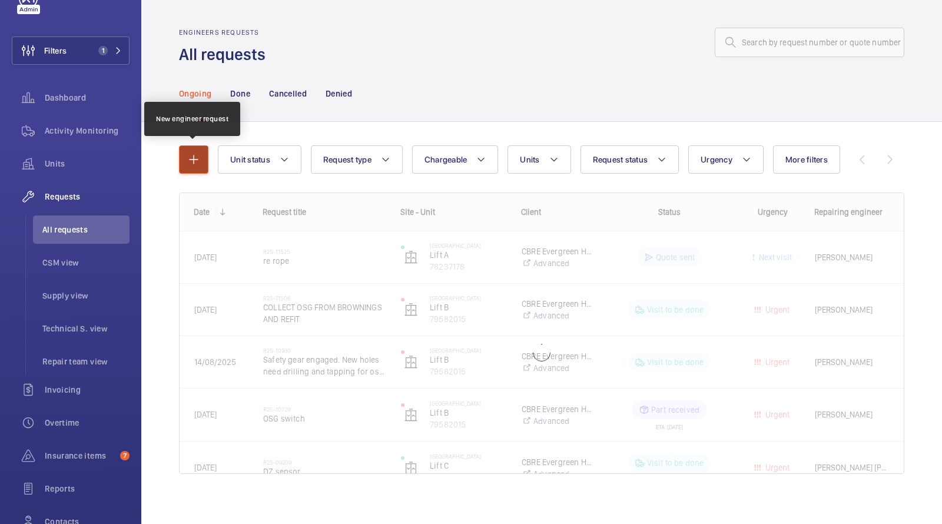
click at [187, 161] on mat-icon "button" at bounding box center [194, 159] width 14 height 14
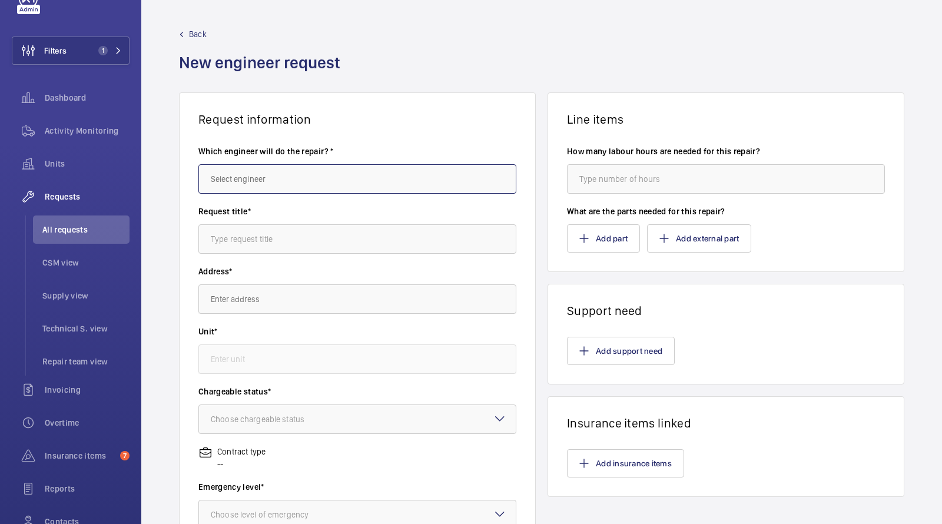
click at [286, 180] on input "text" at bounding box center [357, 178] width 318 height 29
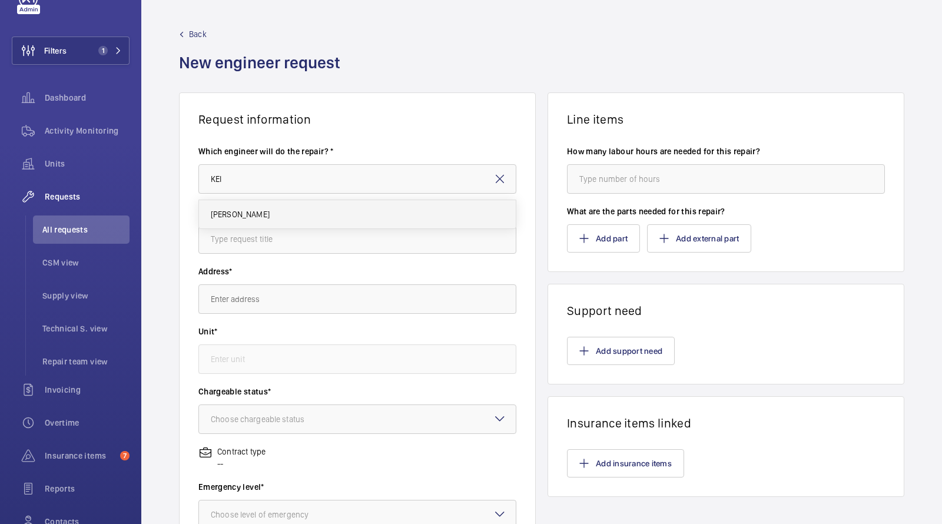
click at [253, 224] on mat-option "[PERSON_NAME]" at bounding box center [357, 214] width 317 height 28
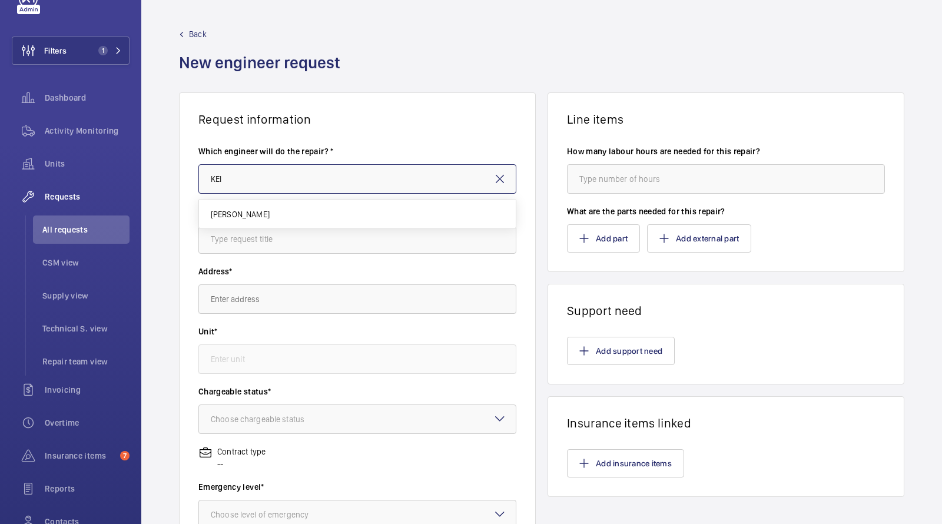
type input "[PERSON_NAME]"
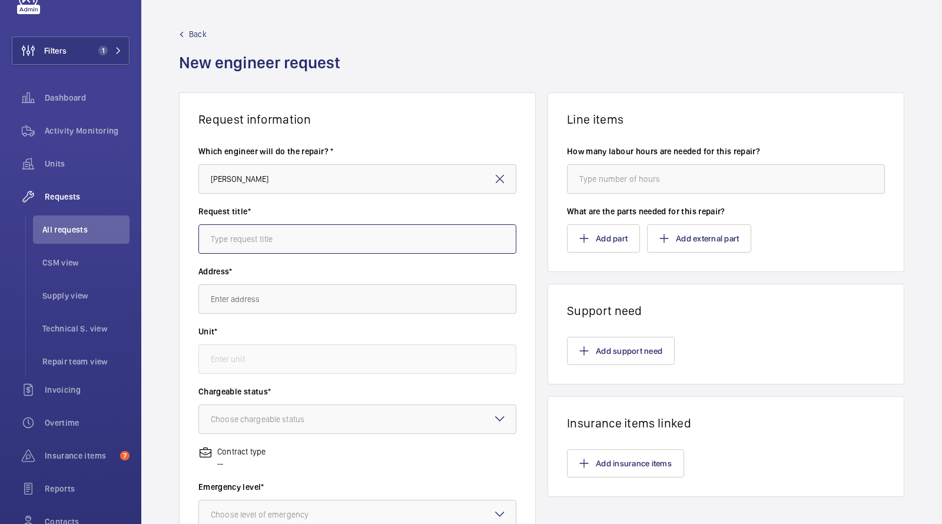
click at [253, 243] on input "text" at bounding box center [357, 238] width 318 height 29
type input "RE-ROPE"
click at [245, 317] on div "Address*" at bounding box center [357, 295] width 318 height 60
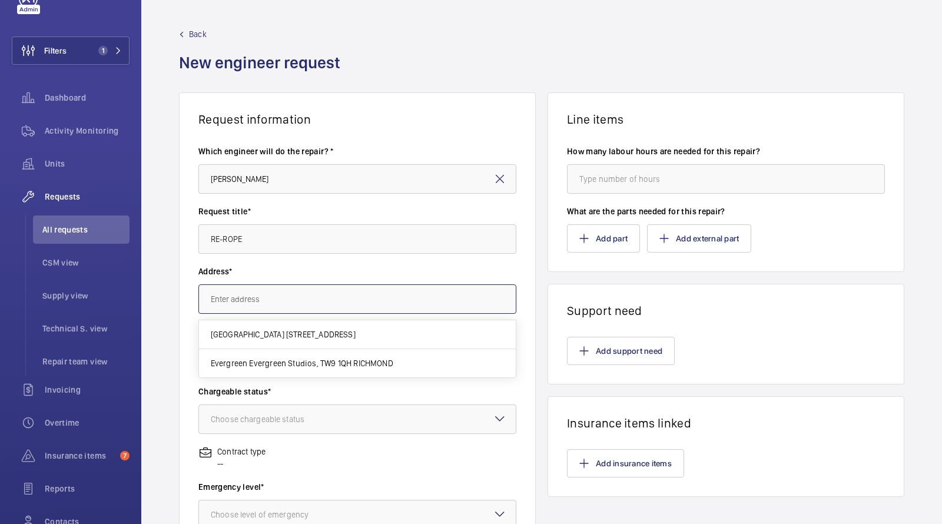
click at [245, 305] on input "text" at bounding box center [357, 298] width 318 height 29
click at [262, 335] on span "[GEOGRAPHIC_DATA] [STREET_ADDRESS]" at bounding box center [283, 334] width 145 height 12
type input "[GEOGRAPHIC_DATA] [STREET_ADDRESS]"
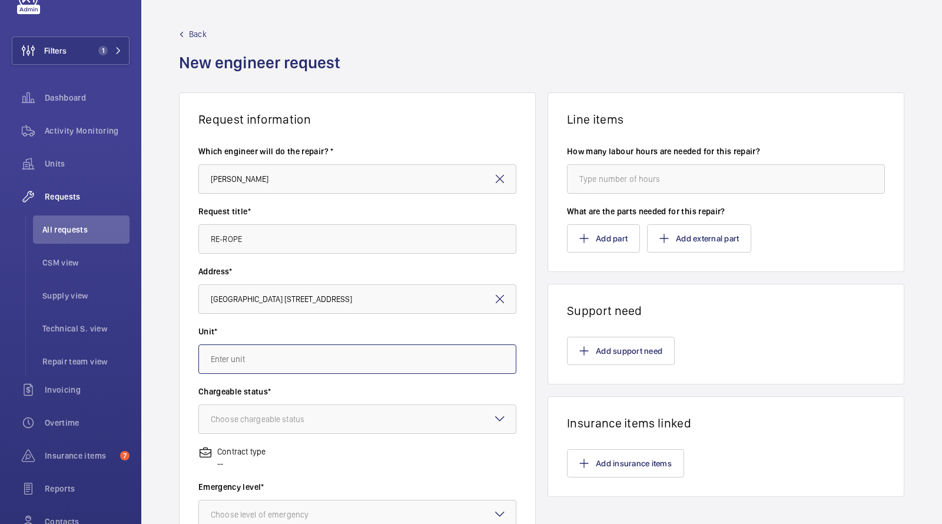
click at [254, 358] on input "text" at bounding box center [357, 358] width 318 height 29
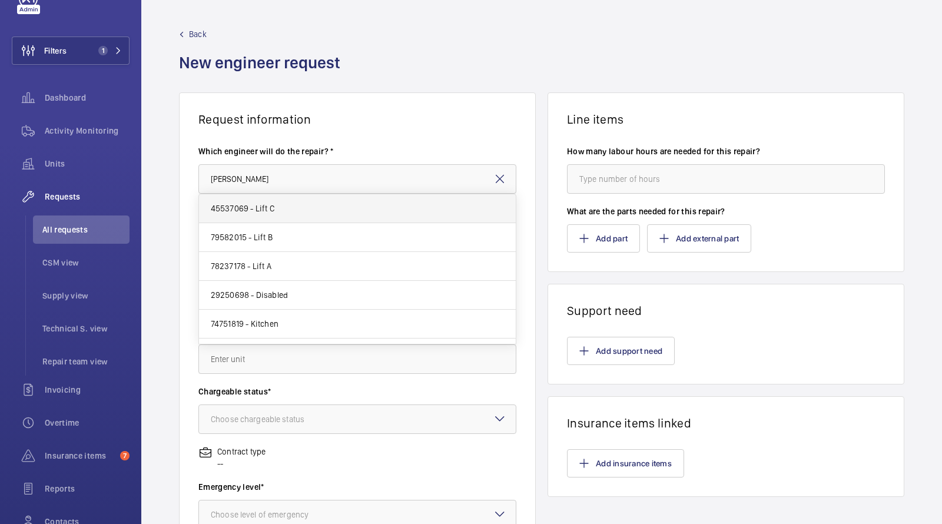
click at [270, 211] on span "45537069 - Lift C" at bounding box center [243, 208] width 64 height 12
type input "45537069 - Lift C"
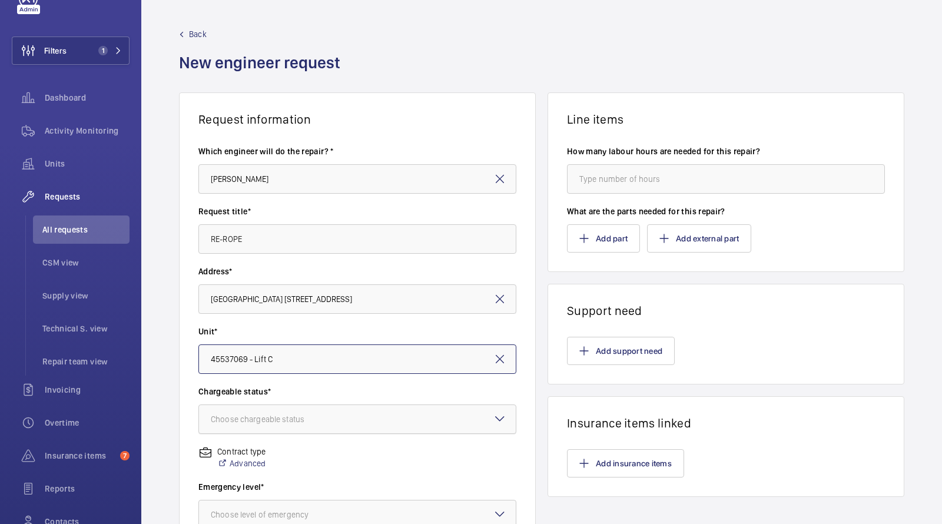
click at [261, 413] on div "Choose chargeable status" at bounding box center [272, 419] width 123 height 12
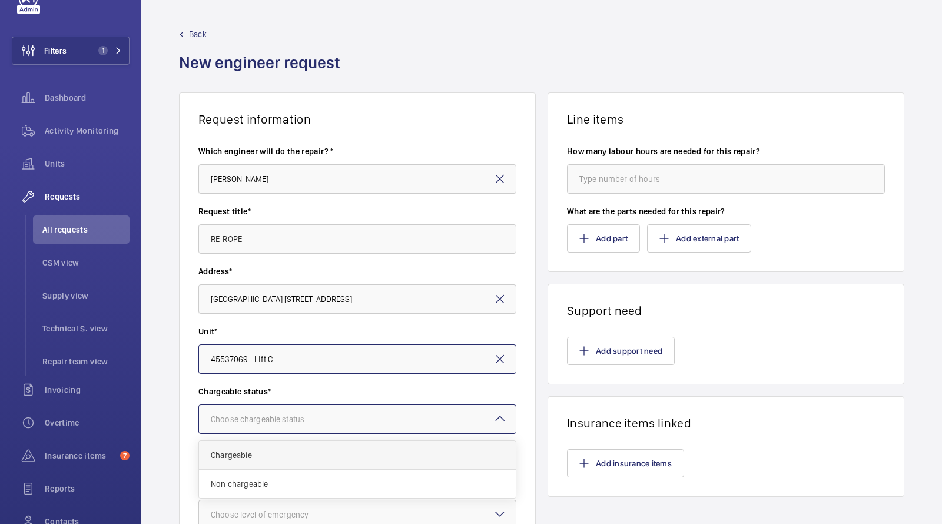
click at [257, 457] on span "Chargeable" at bounding box center [357, 455] width 293 height 12
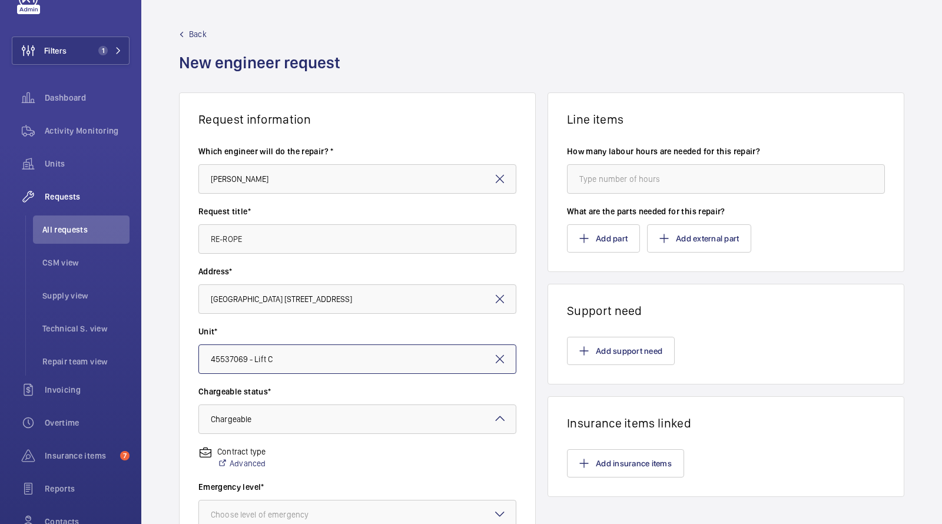
scroll to position [192, 0]
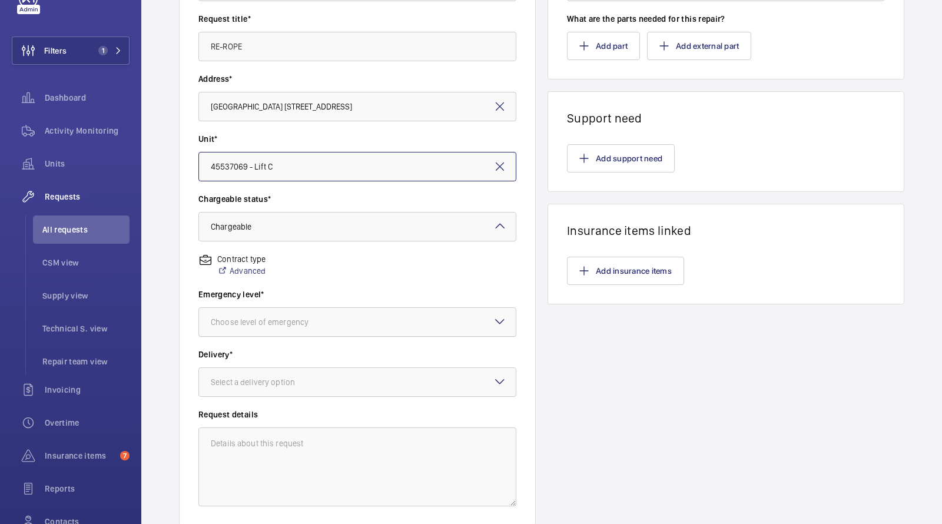
click at [271, 328] on div at bounding box center [357, 322] width 317 height 28
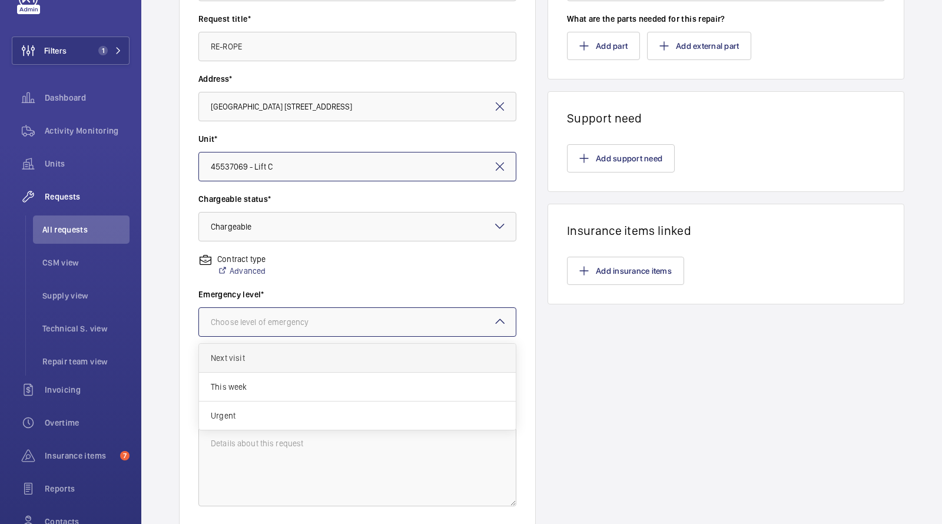
click at [259, 359] on span "Next visit" at bounding box center [357, 358] width 293 height 12
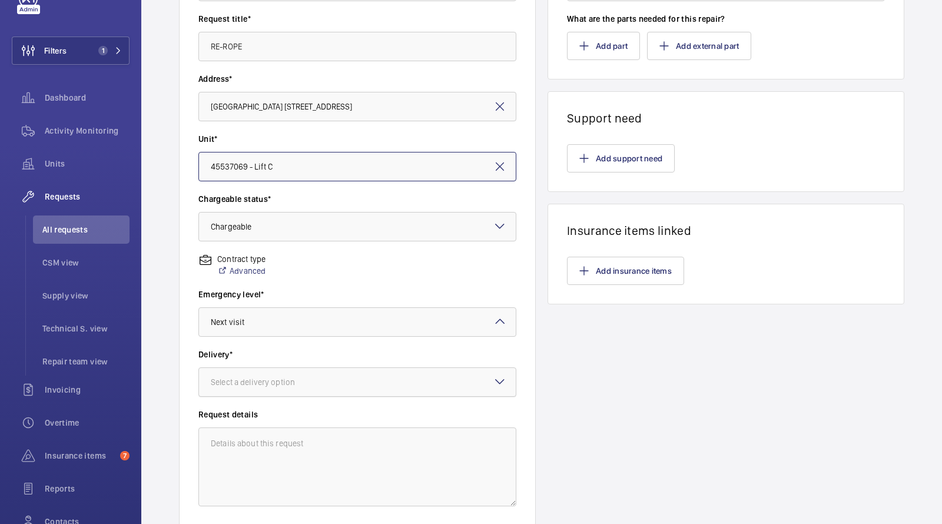
click at [380, 381] on div at bounding box center [357, 382] width 317 height 28
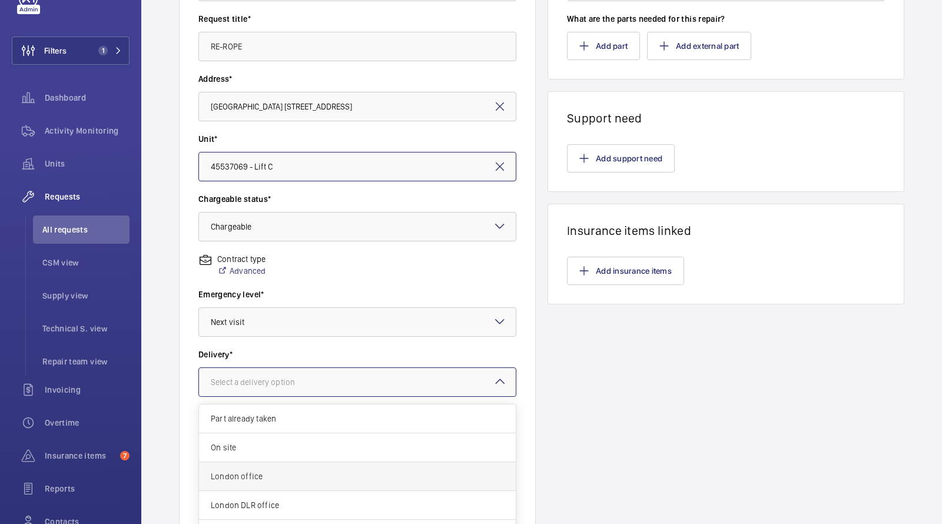
click at [275, 471] on span "London office" at bounding box center [357, 476] width 293 height 12
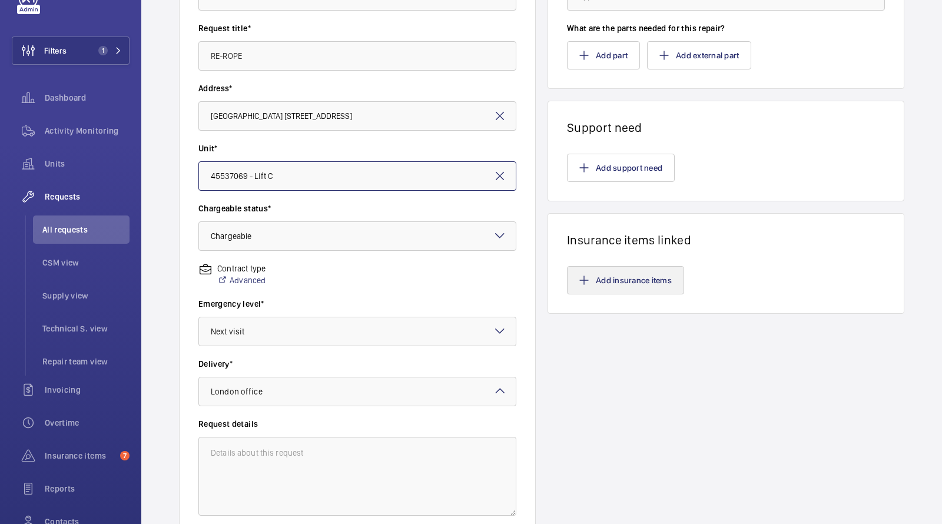
scroll to position [140, 0]
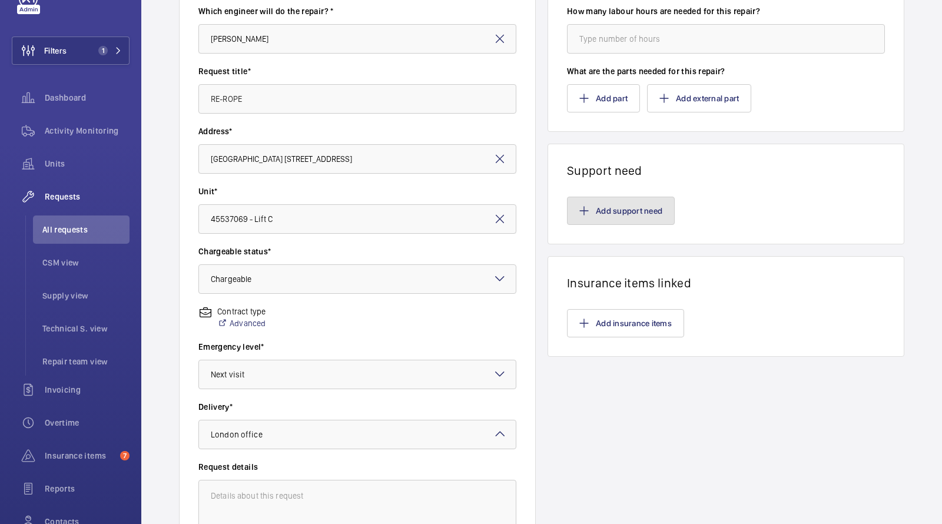
click at [631, 217] on button "Add support need" at bounding box center [621, 211] width 108 height 28
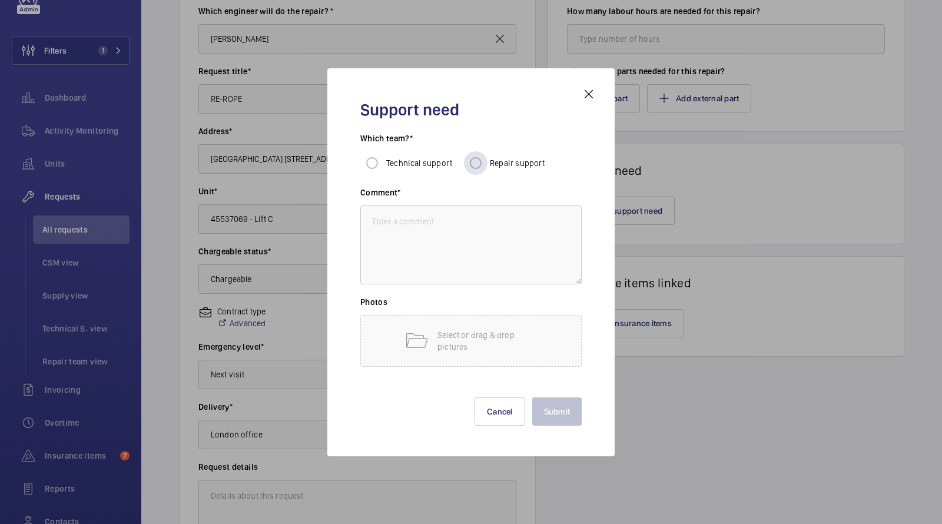
click at [525, 171] on div "Repair support" at bounding box center [504, 163] width 81 height 24
click at [461, 221] on textarea at bounding box center [470, 244] width 221 height 79
click at [481, 162] on input "Repair support" at bounding box center [476, 163] width 24 height 24
radio input "true"
click at [421, 257] on textarea at bounding box center [470, 244] width 221 height 79
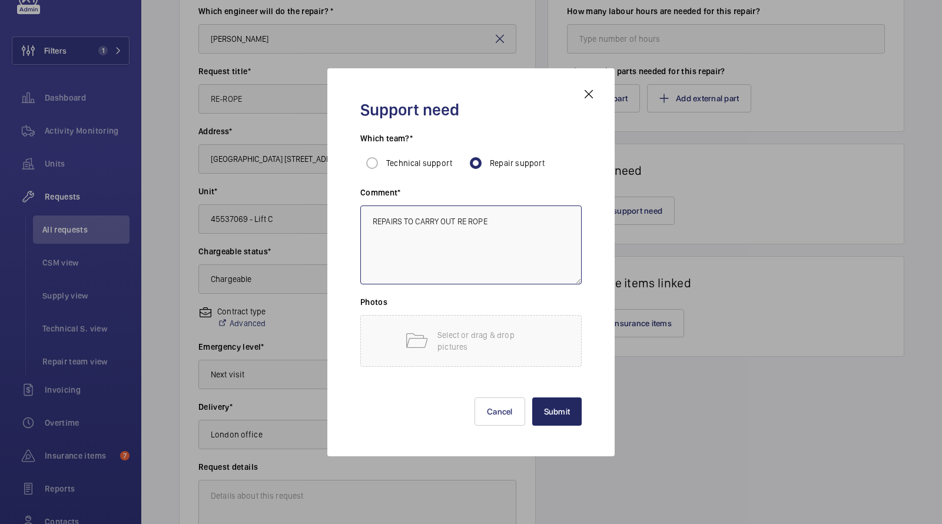
type textarea "REPAIRS TO CARRY OUT RE ROPE"
click at [548, 407] on button "Submit" at bounding box center [557, 411] width 50 height 28
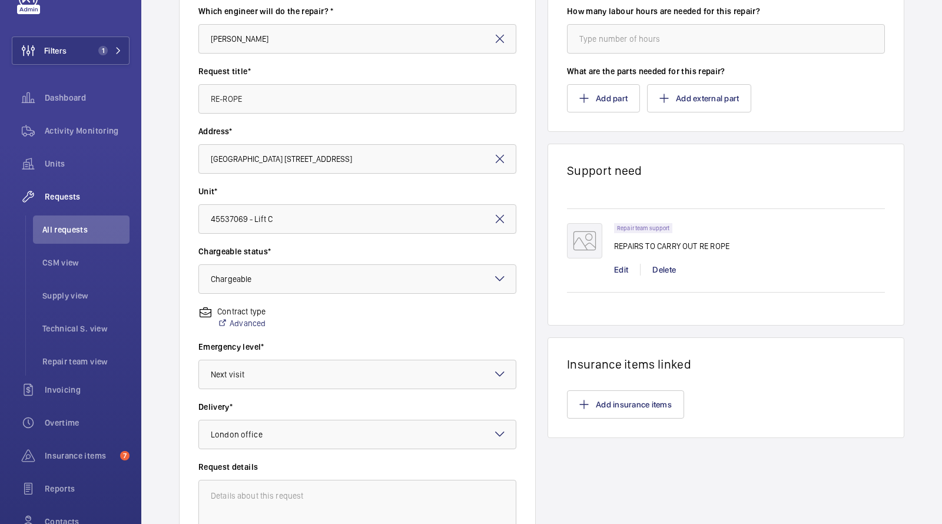
scroll to position [278, 0]
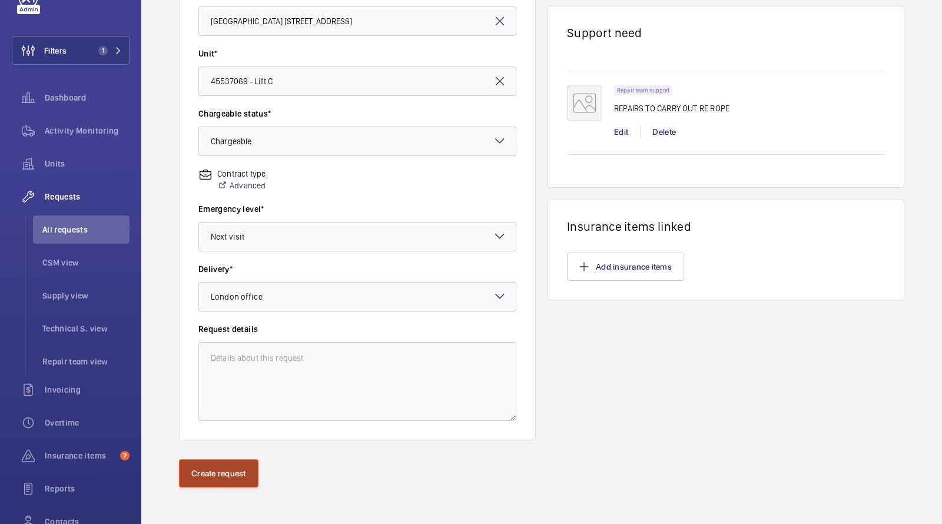
click at [212, 473] on button "Create request" at bounding box center [218, 473] width 79 height 28
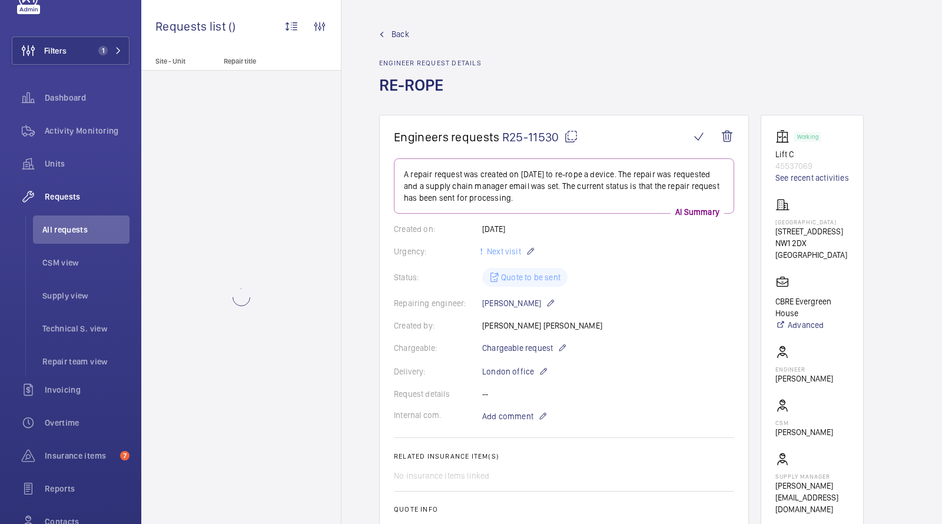
scroll to position [330, 0]
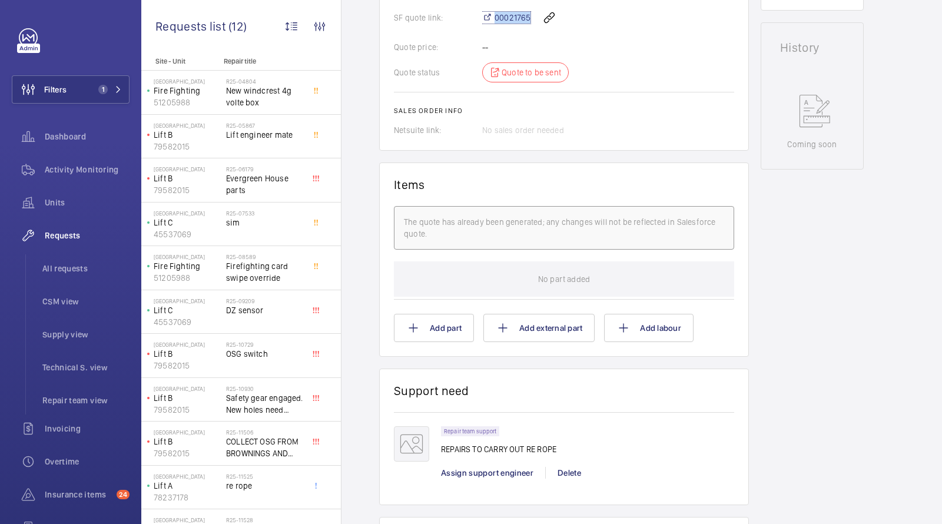
scroll to position [537, 0]
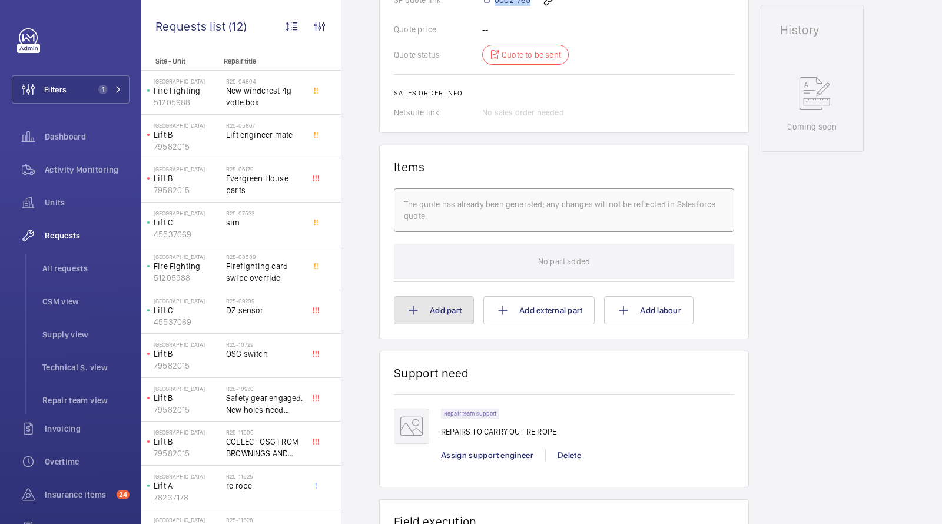
click at [443, 321] on button "Add part" at bounding box center [434, 310] width 80 height 28
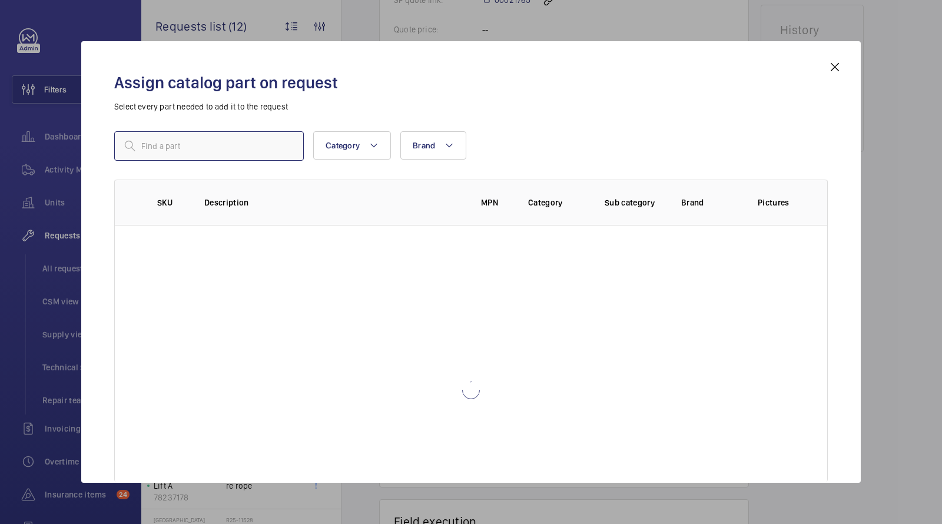
click at [269, 148] on input "text" at bounding box center [209, 145] width 190 height 29
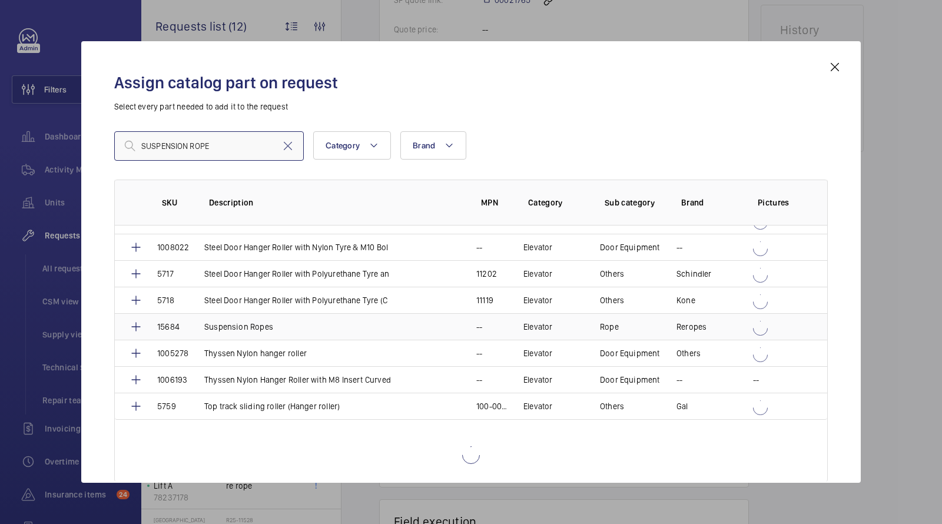
scroll to position [759, 0]
type input "SUSPENSION ROPE"
click at [268, 321] on p "Suspension Ropes" at bounding box center [238, 327] width 69 height 12
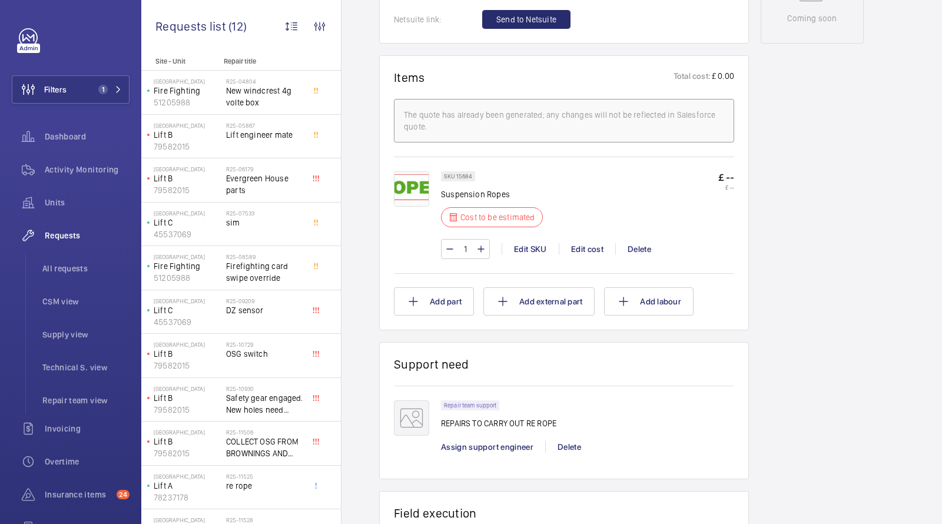
scroll to position [622, 0]
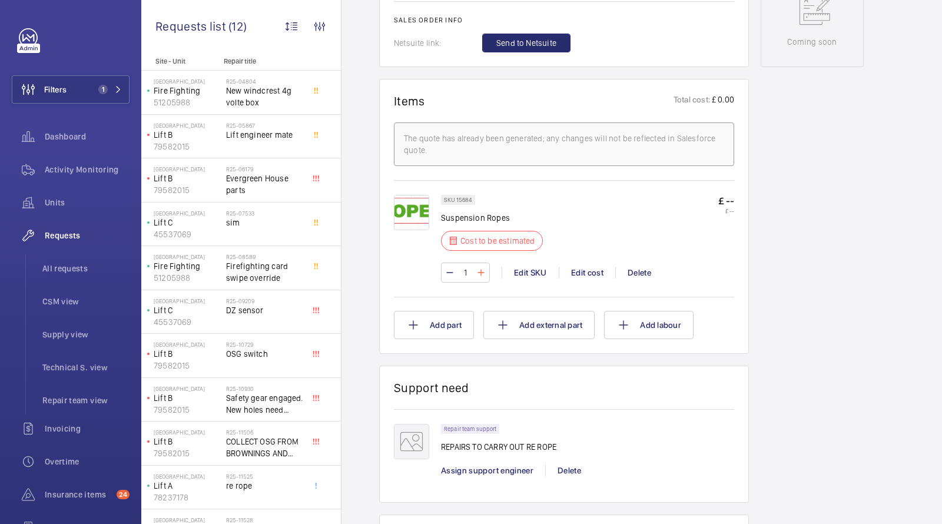
click at [481, 265] on mat-icon at bounding box center [480, 272] width 9 height 14
type input "4"
click at [595, 267] on div "Edit cost" at bounding box center [587, 273] width 57 height 12
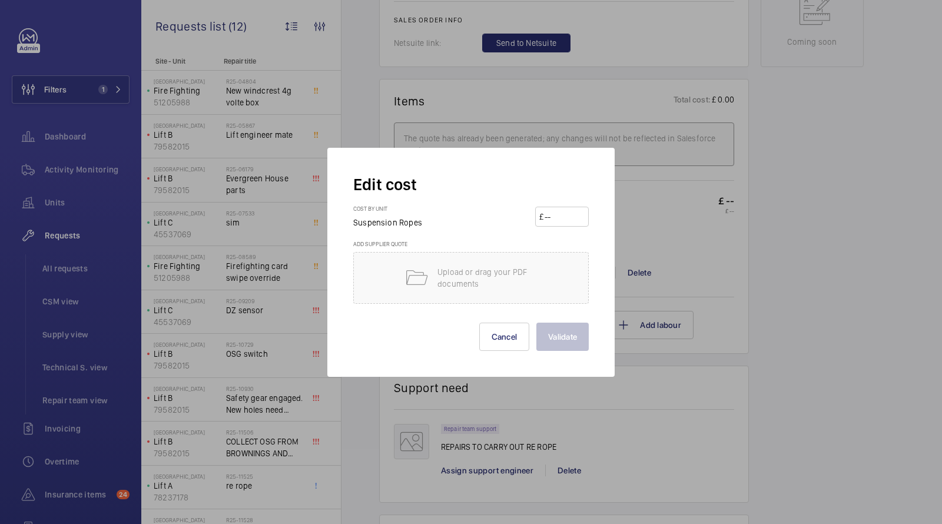
click at [571, 231] on div "Cost by unit Suspension Ropes £" at bounding box center [470, 222] width 235 height 35
click at [561, 217] on input "number" at bounding box center [563, 216] width 41 height 19
type input "100"
click at [562, 330] on button "Validate" at bounding box center [562, 337] width 52 height 28
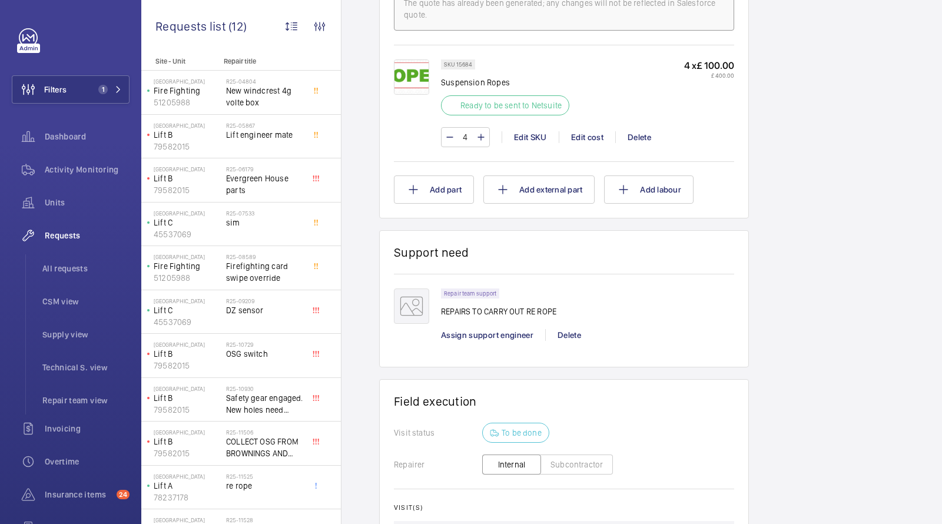
scroll to position [764, 0]
